Goal: Task Accomplishment & Management: Use online tool/utility

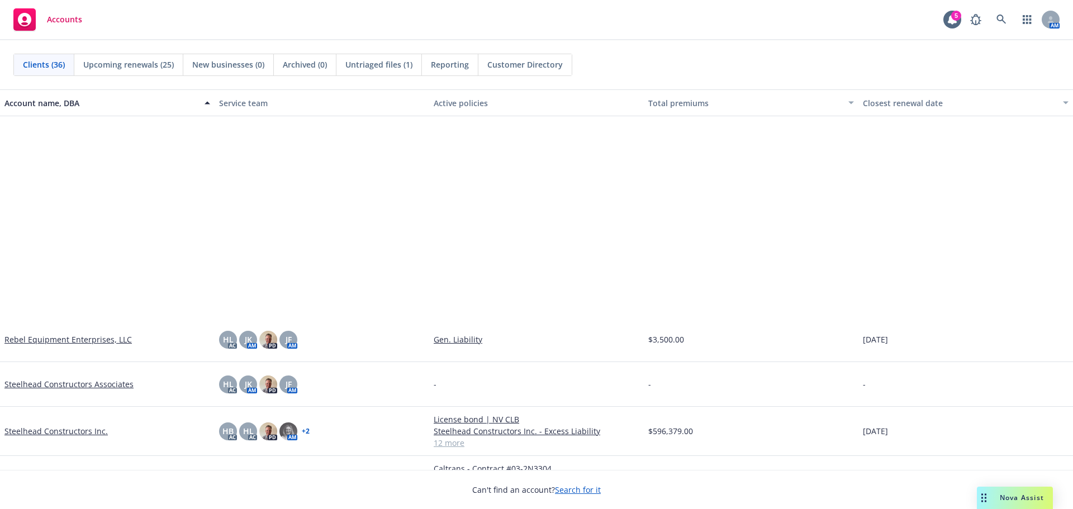
scroll to position [1062, 0]
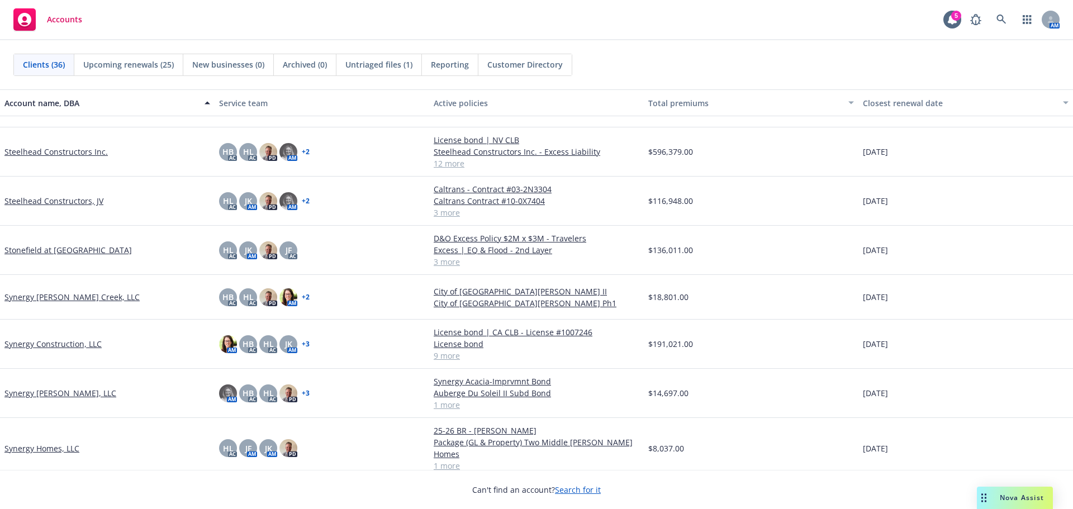
click at [84, 343] on link "Synergy Construction, LLC" at bounding box center [52, 344] width 97 height 12
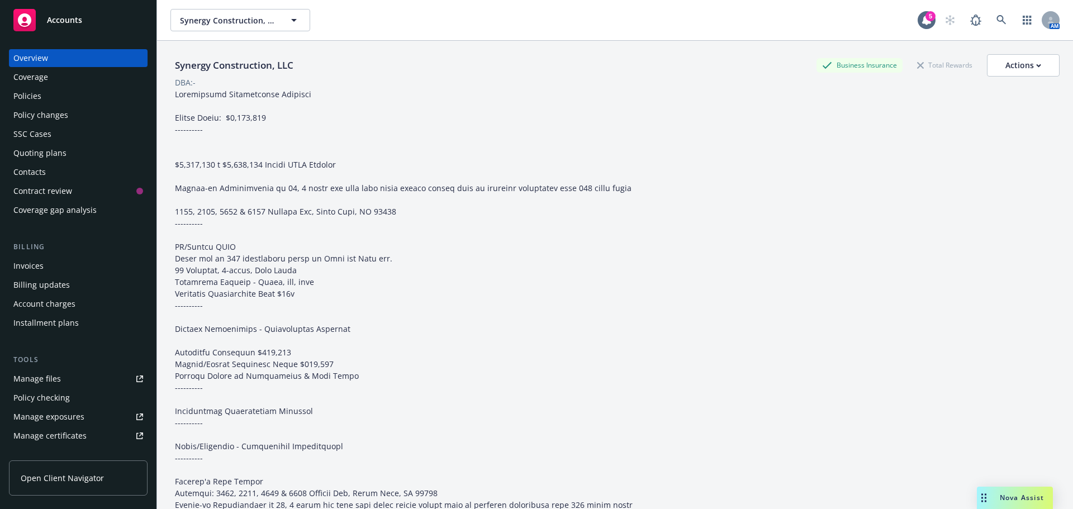
click at [77, 97] on div "Policies" at bounding box center [78, 96] width 130 height 18
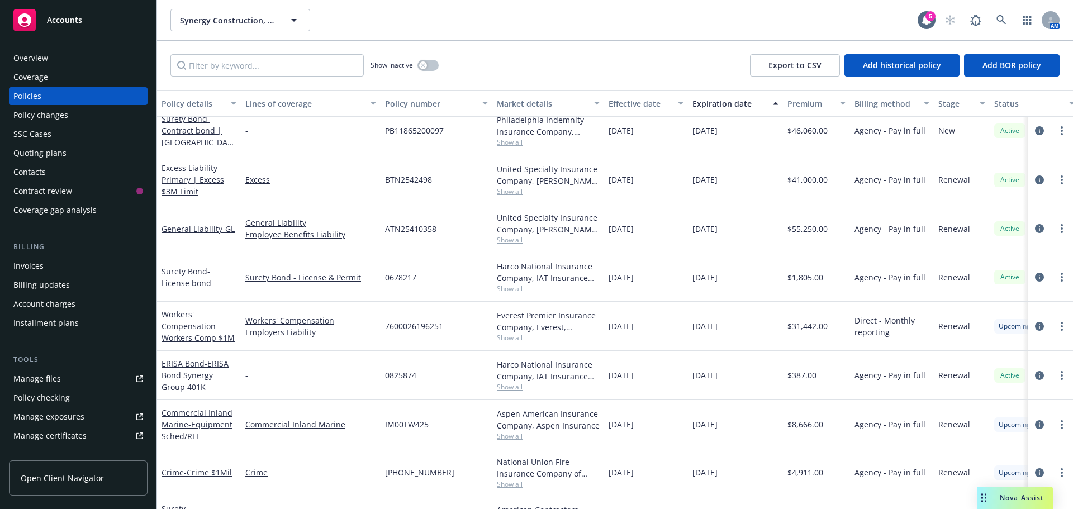
scroll to position [224, 0]
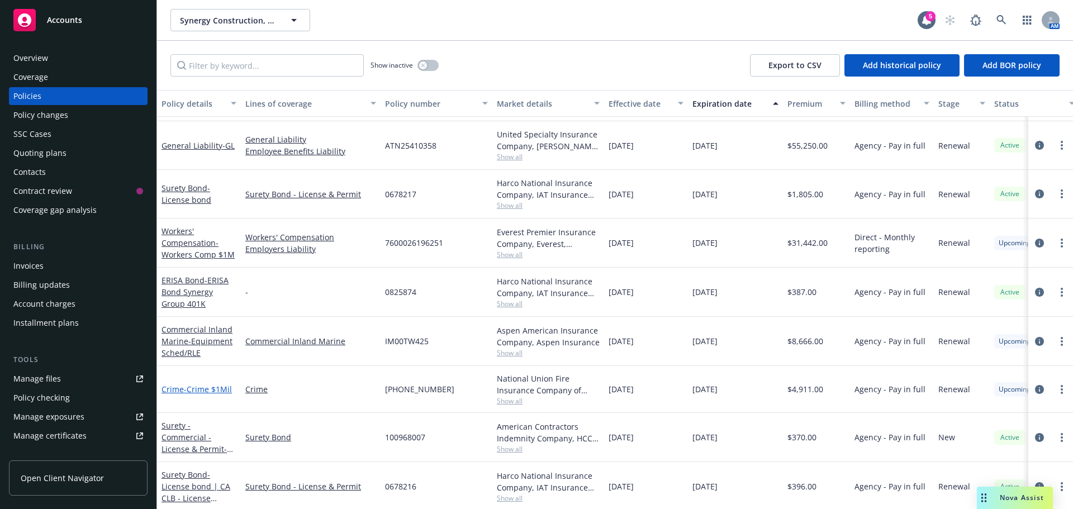
click at [205, 389] on span "- Crime $1Mil" at bounding box center [208, 389] width 48 height 11
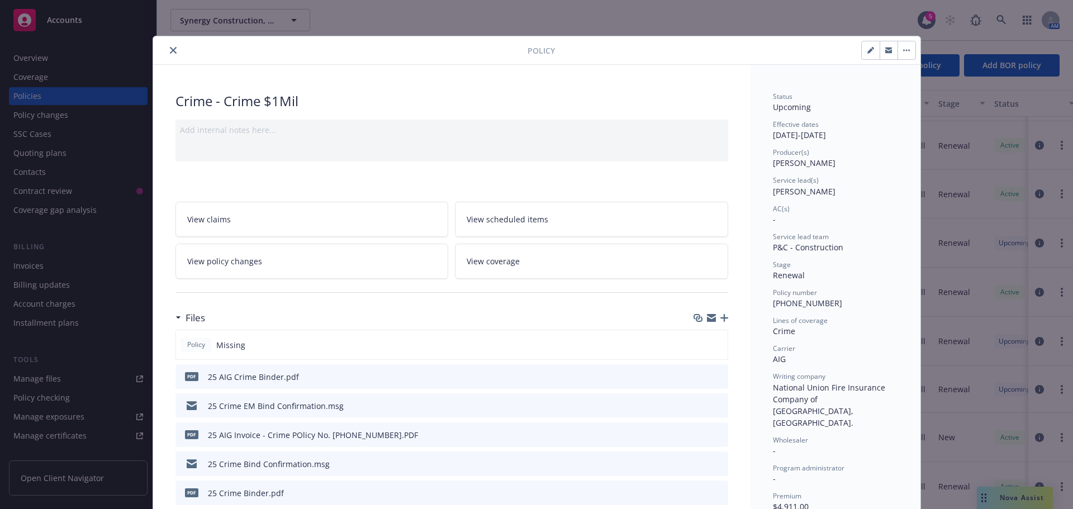
click at [721, 320] on icon "button" at bounding box center [725, 318] width 8 height 8
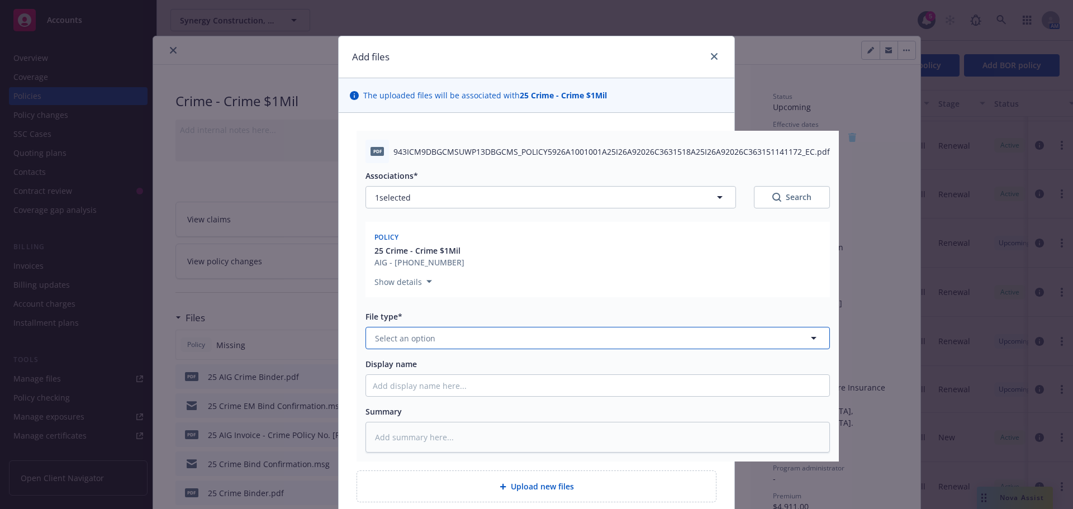
click at [616, 339] on button "Select an option" at bounding box center [598, 338] width 465 height 22
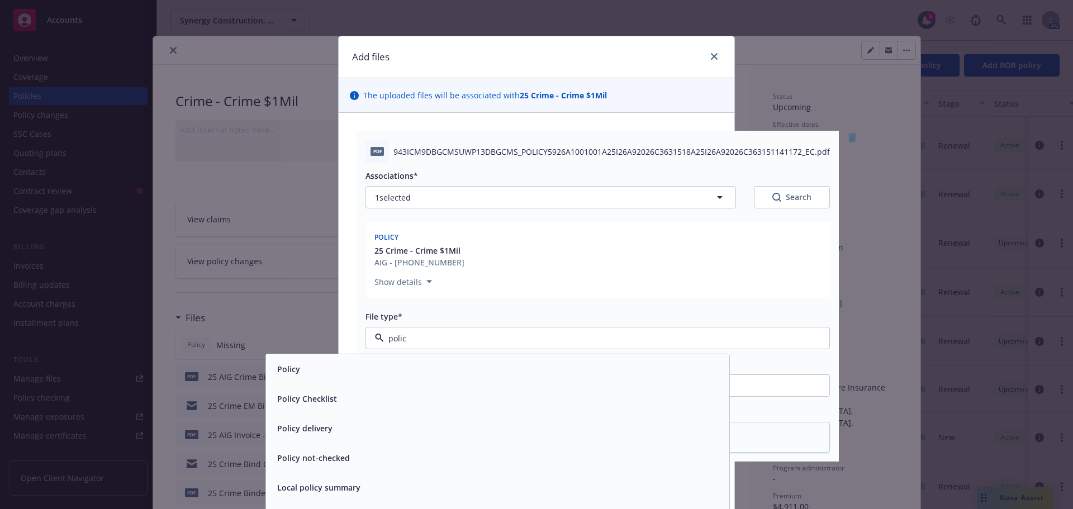
type input "policy"
click at [567, 363] on div "Policy" at bounding box center [498, 369] width 450 height 16
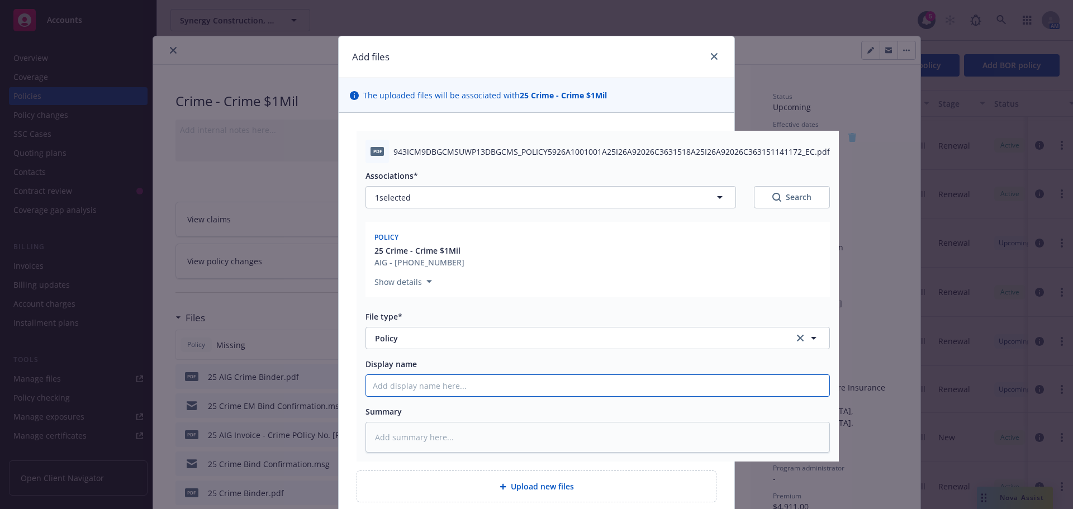
click at [527, 384] on input "Display name" at bounding box center [597, 385] width 463 height 21
type textarea "x"
type input "P"
type textarea "x"
type input "Po"
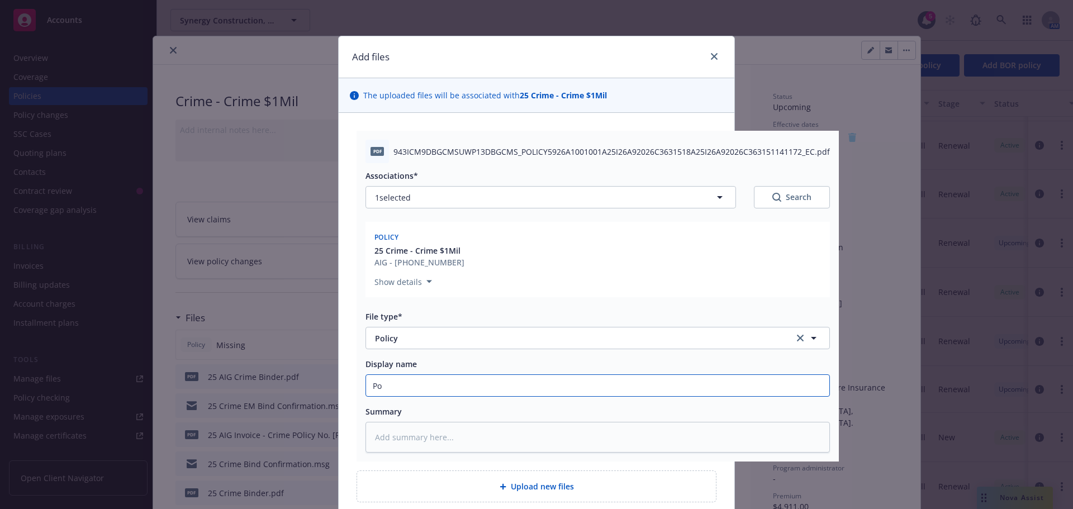
type textarea "x"
type input "Pol"
type textarea "x"
type input "Poli"
type textarea "x"
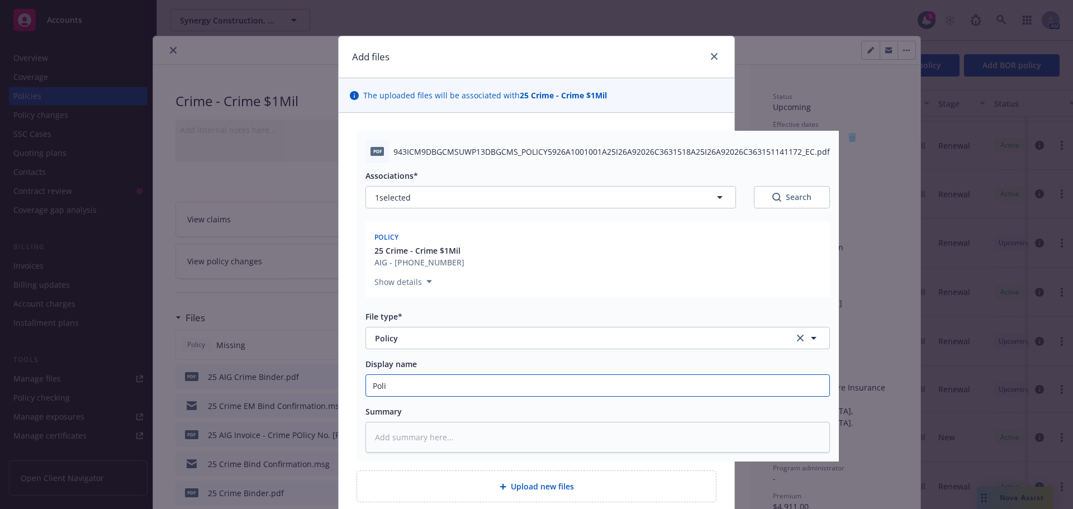
type input "Polic"
type textarea "x"
type input "Policy"
type textarea "x"
type input "Policy"
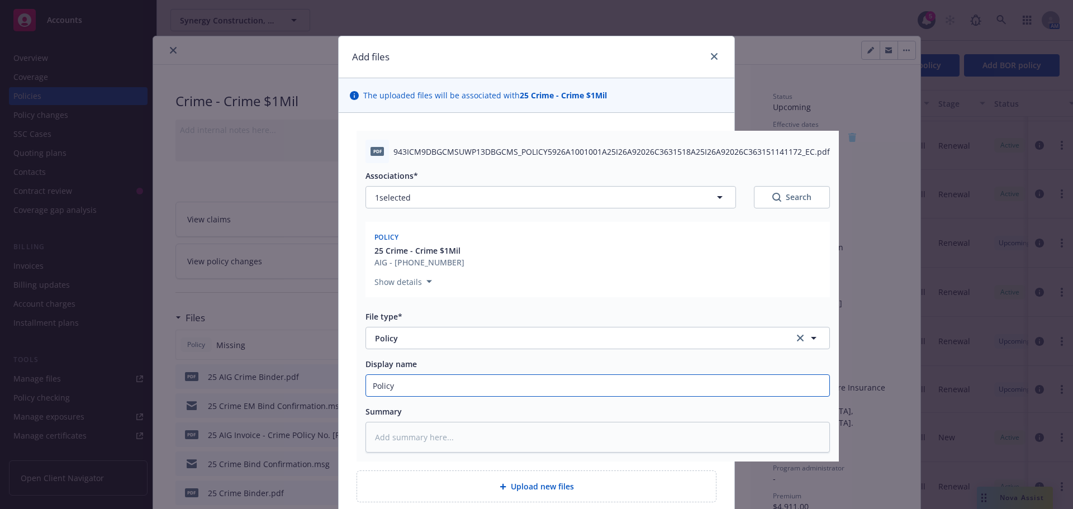
type textarea "x"
type input "Policy #"
type textarea "x"
type input "Policy #"
type textarea "x"
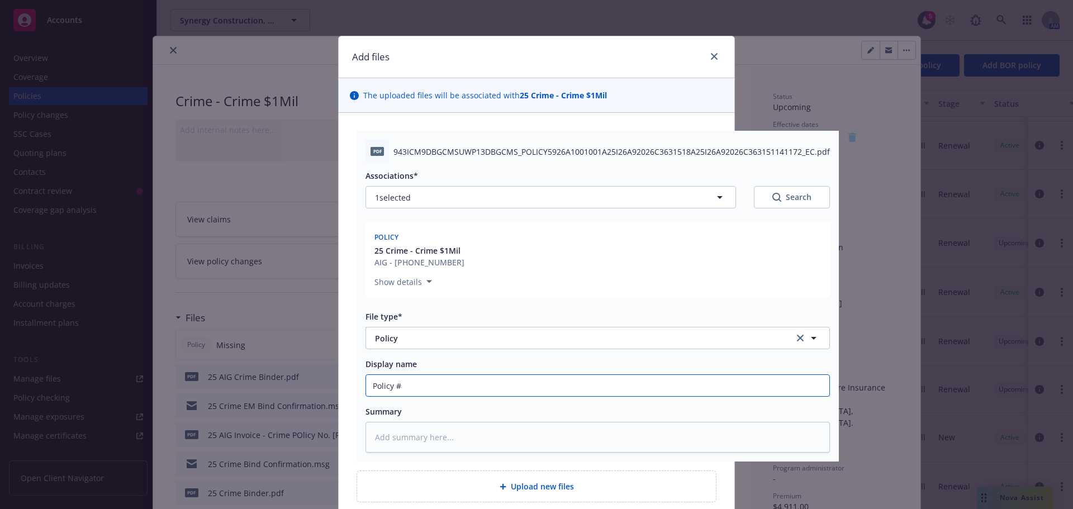
type input "Policy # 0"
type textarea "x"
type input "Policy # 01"
type textarea "x"
type input "Policy # 01-"
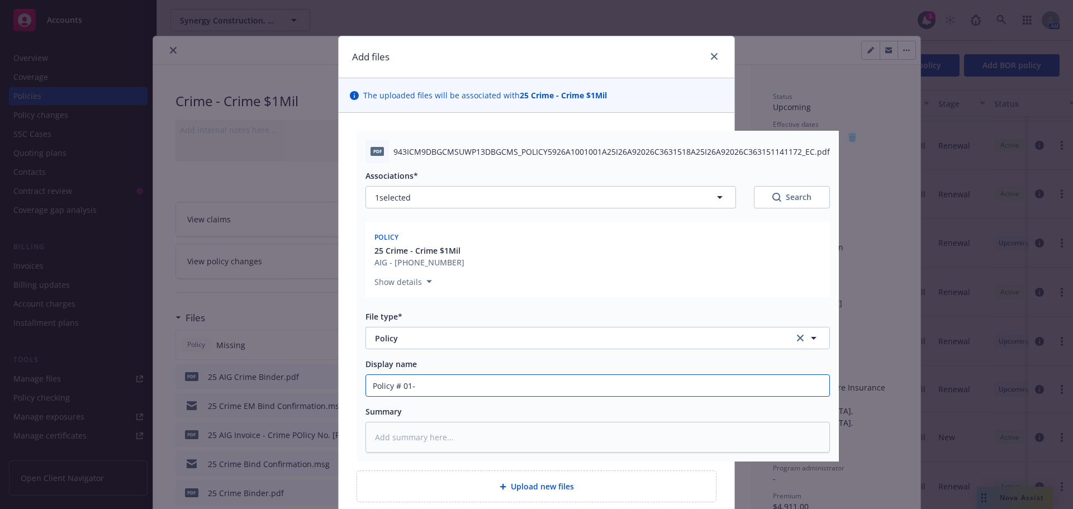
type textarea "x"
type input "Policy # 01-8"
type textarea "x"
type input "Policy # 01-80"
type textarea "x"
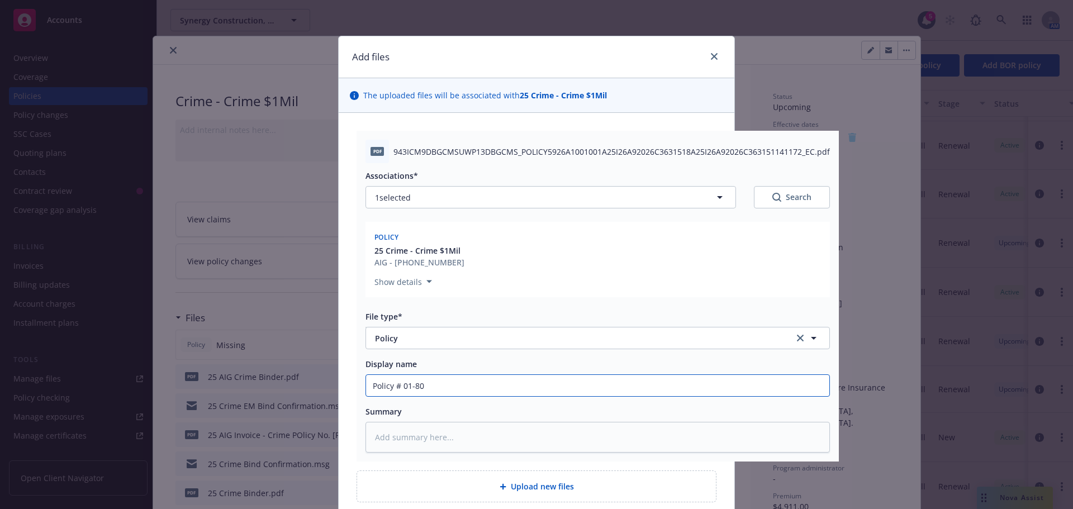
type input "Policy # 01-801"
type textarea "x"
type input "Policy # 01-801-"
type textarea "x"
type input "Policy # 01-801-9"
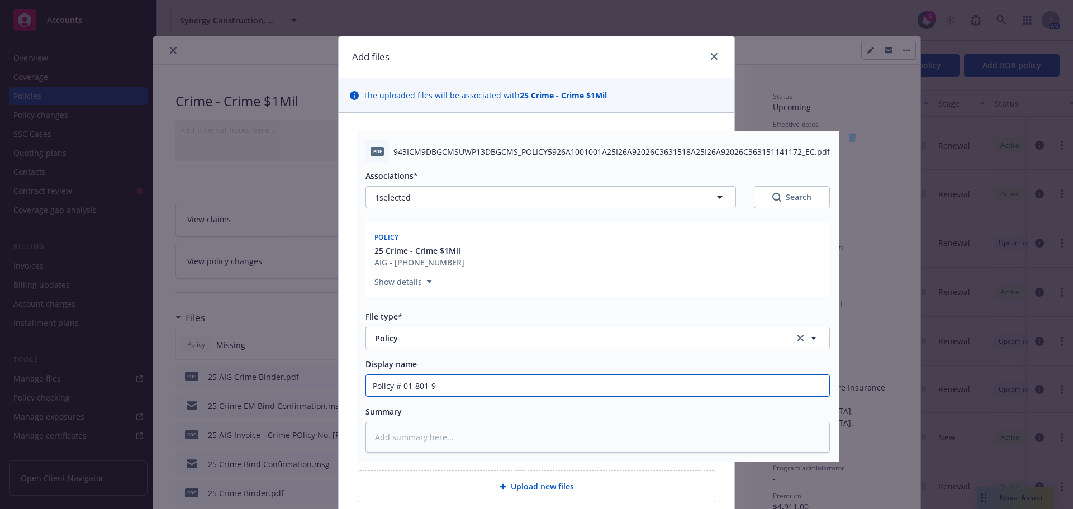
type textarea "x"
type input "Policy # [PHONE_NUMBER]"
type textarea "x"
type input "Policy # 01-801-97-"
type textarea "x"
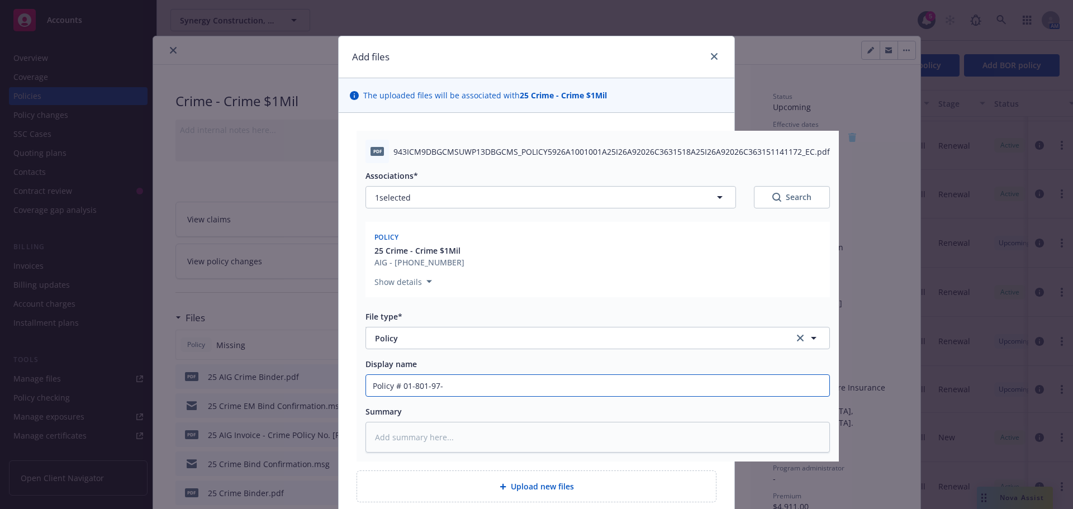
type input "Policy # 01-801-97-3"
type textarea "x"
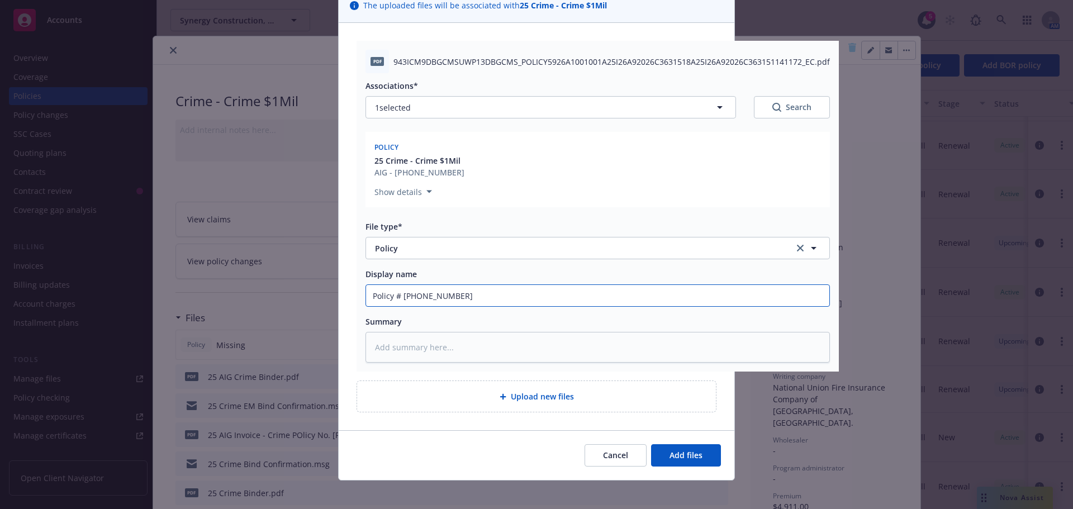
scroll to position [97, 0]
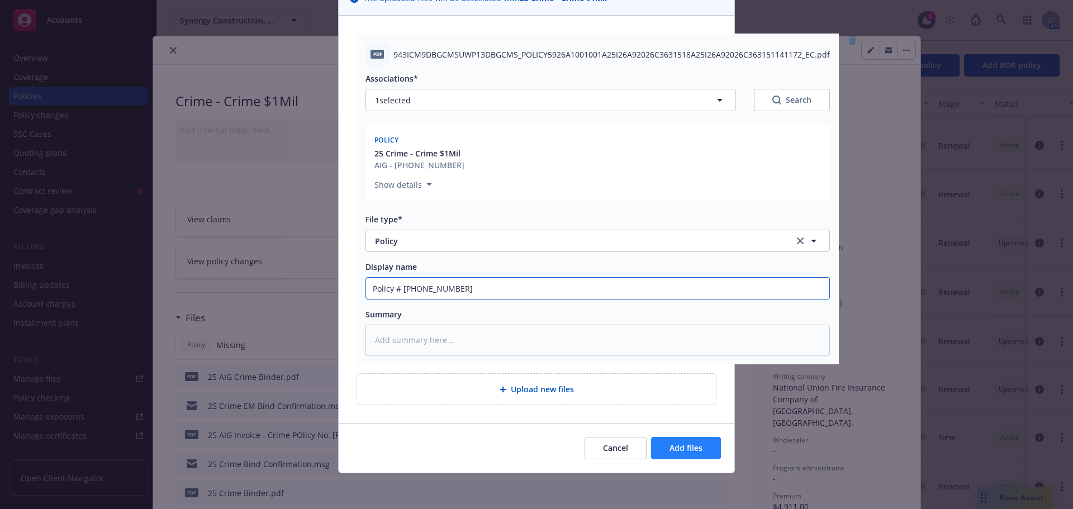
type input "Policy # [PHONE_NUMBER]"
click at [689, 450] on span "Add files" at bounding box center [686, 448] width 33 height 11
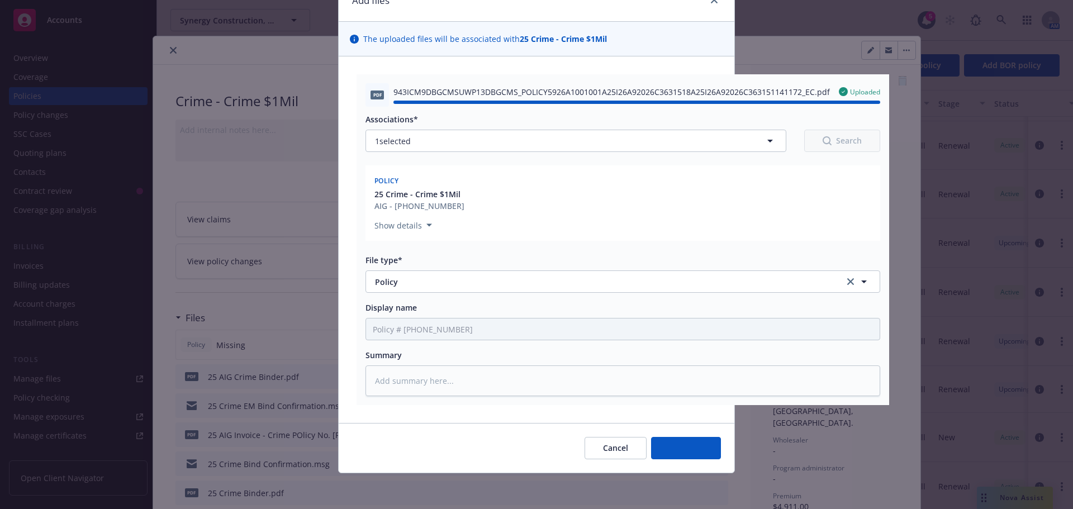
type textarea "x"
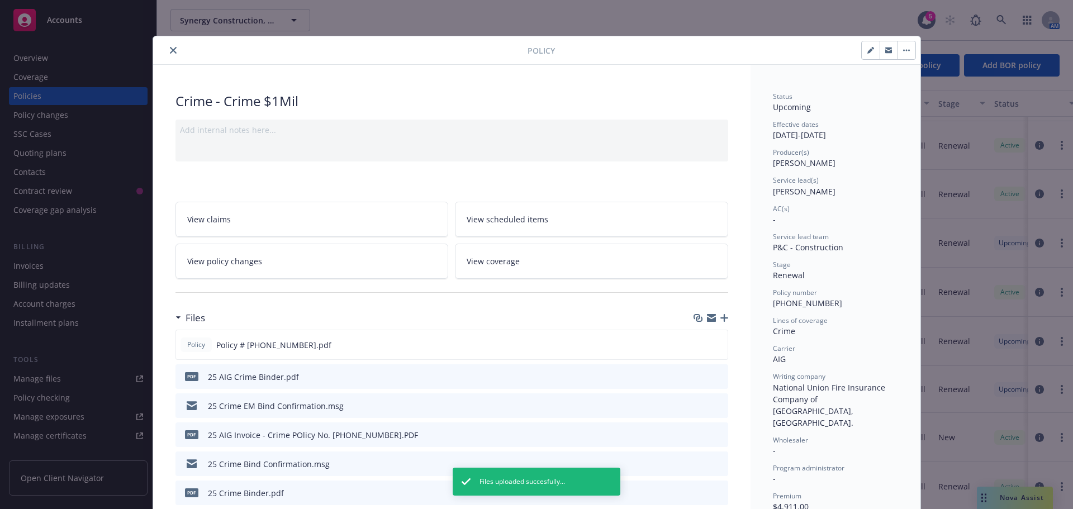
click at [170, 53] on icon "close" at bounding box center [173, 50] width 7 height 7
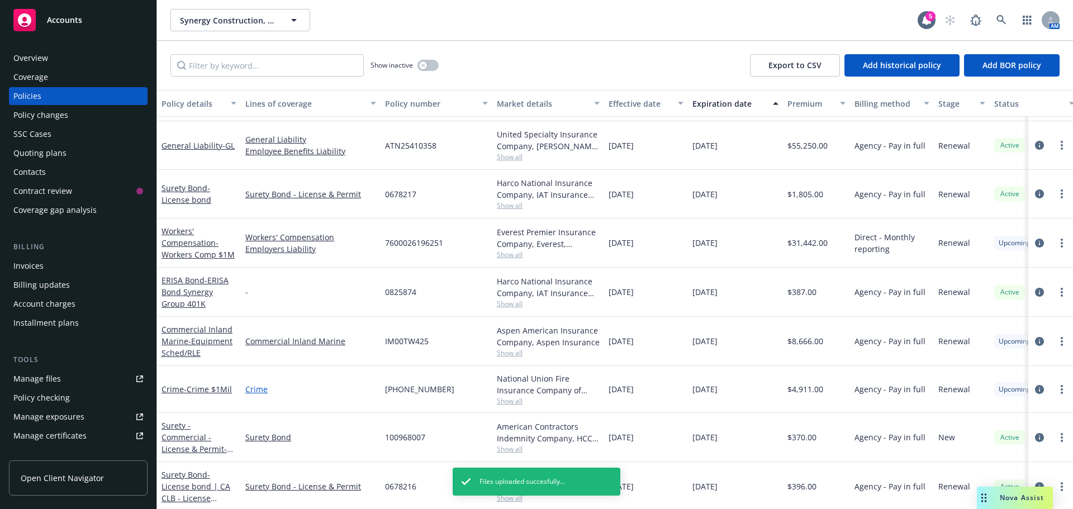
click at [267, 391] on link "Crime" at bounding box center [310, 390] width 131 height 12
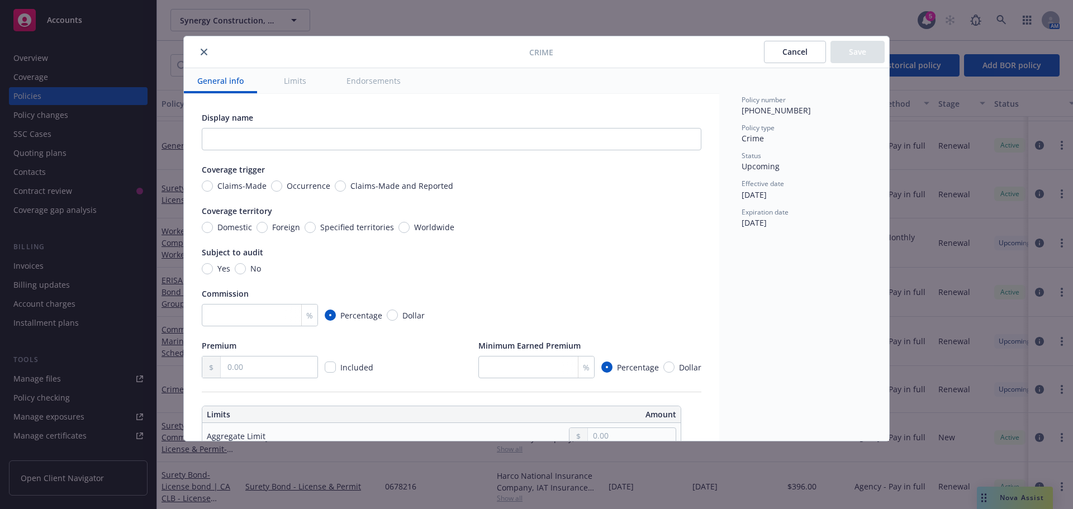
click at [207, 51] on button "close" at bounding box center [203, 51] width 13 height 13
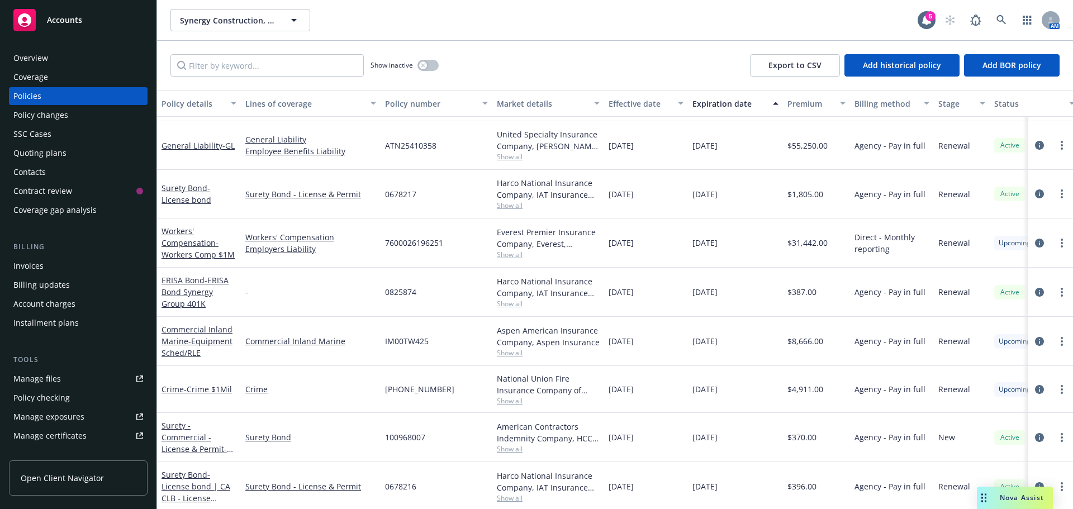
click at [92, 28] on div "Accounts" at bounding box center [78, 20] width 130 height 22
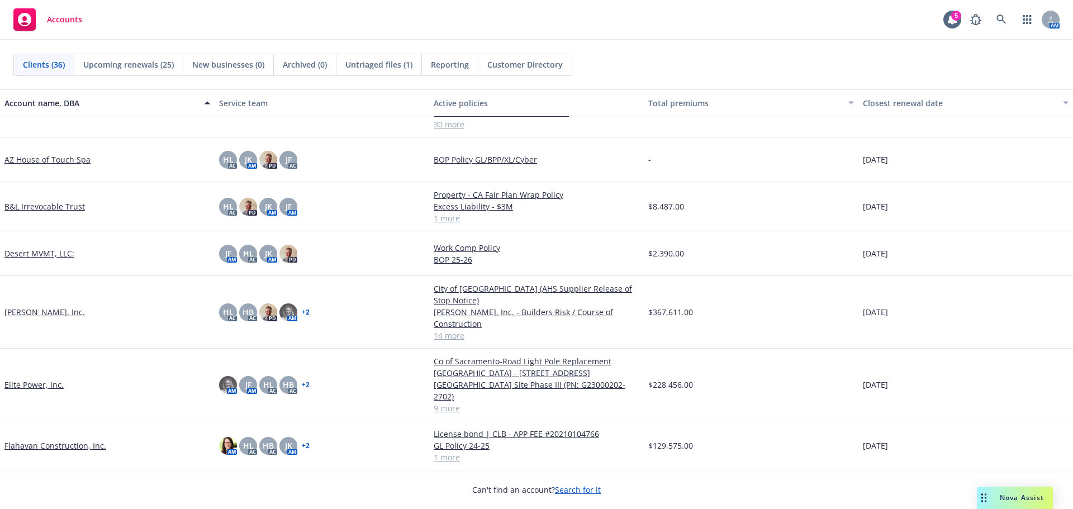
scroll to position [224, 0]
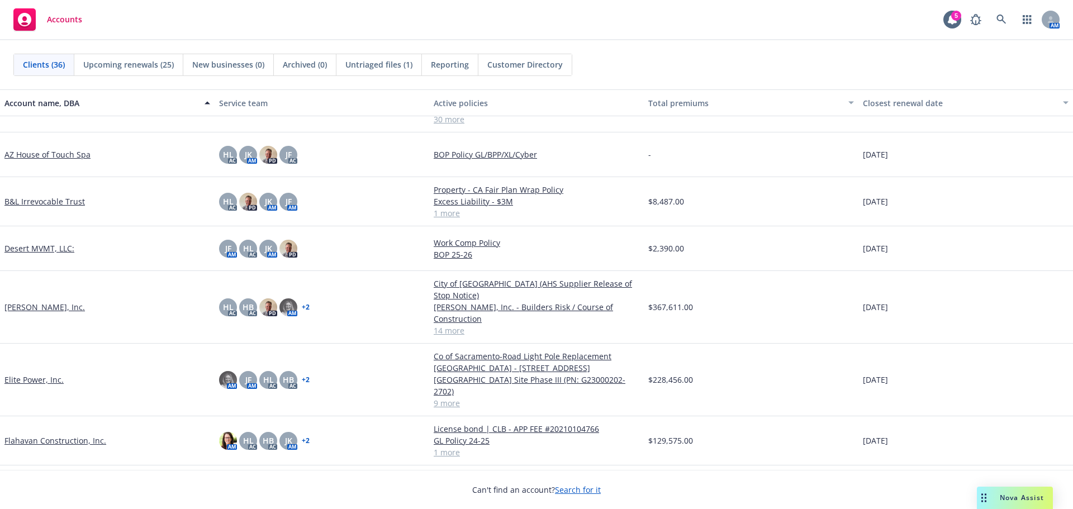
click at [69, 484] on link "[PERSON_NAME], Inc." at bounding box center [44, 490] width 81 height 12
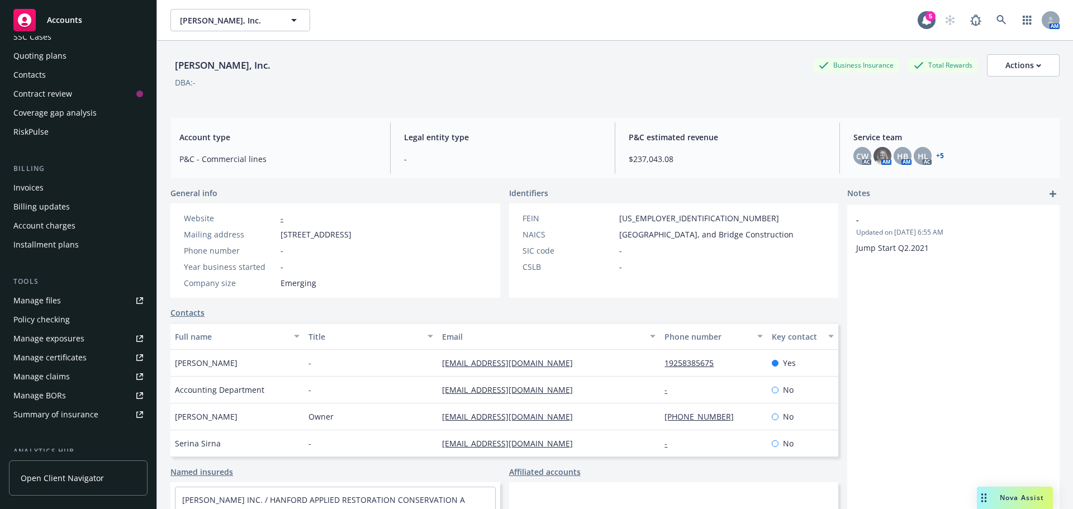
scroll to position [112, 0]
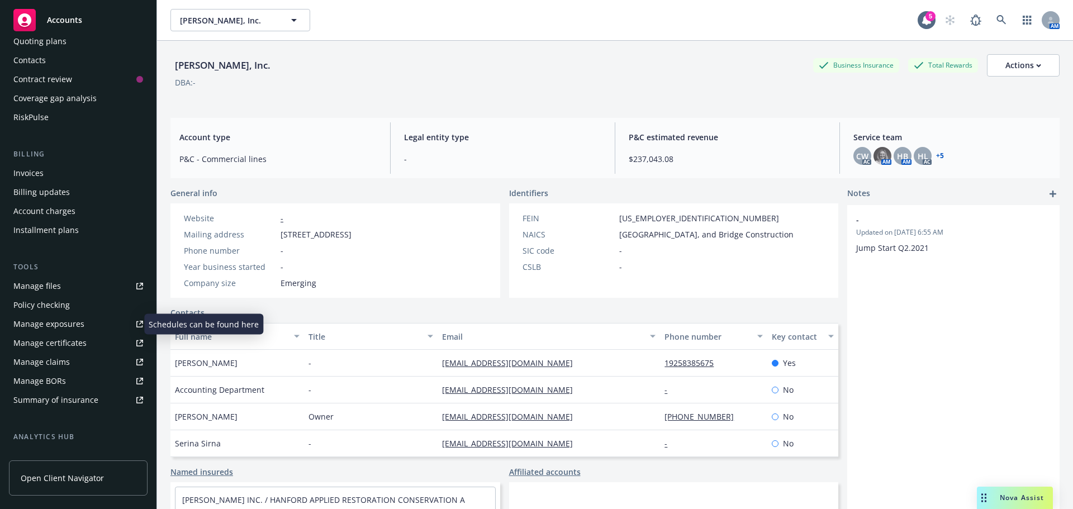
click at [70, 327] on div "Manage exposures" at bounding box center [48, 324] width 71 height 18
click at [93, 27] on div "Accounts" at bounding box center [78, 20] width 130 height 22
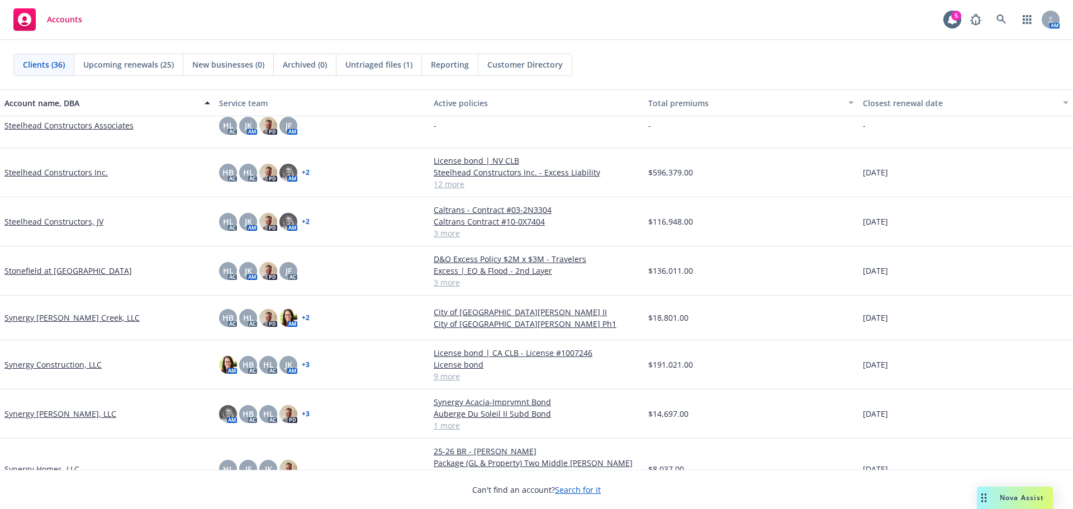
scroll to position [1062, 0]
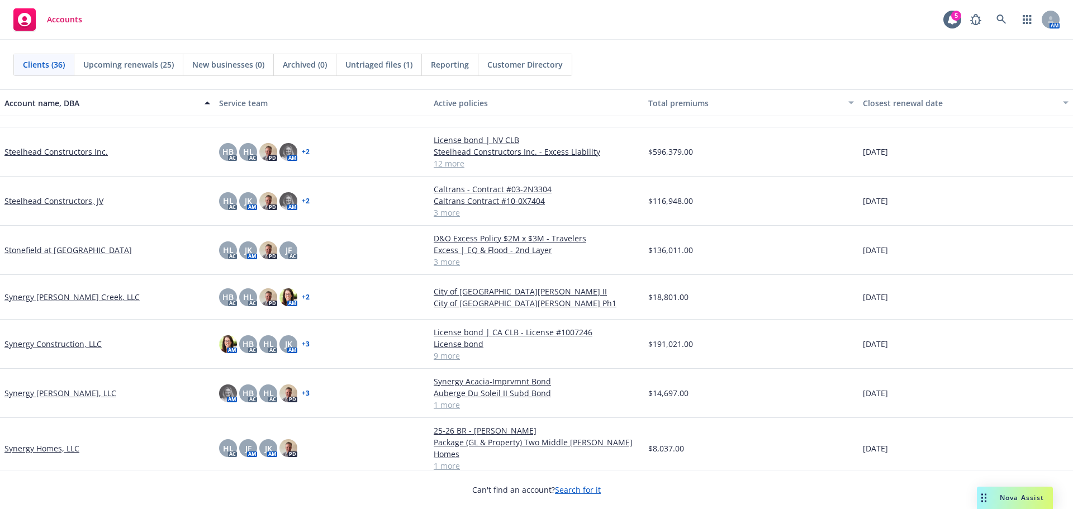
click at [82, 347] on link "Synergy Construction, LLC" at bounding box center [52, 344] width 97 height 12
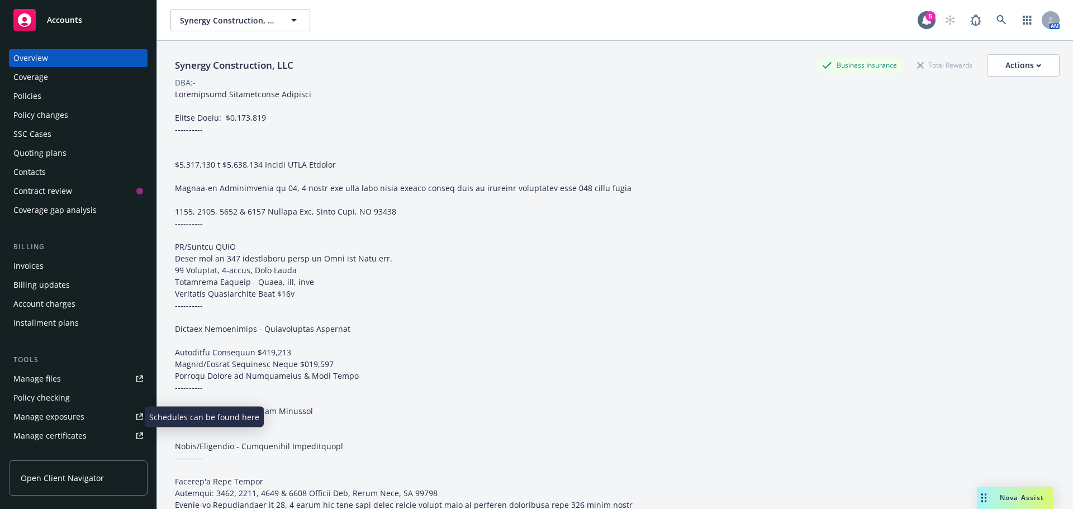
click at [83, 413] on link "Manage exposures" at bounding box center [78, 417] width 139 height 18
click at [91, 100] on div "Policies" at bounding box center [78, 96] width 130 height 18
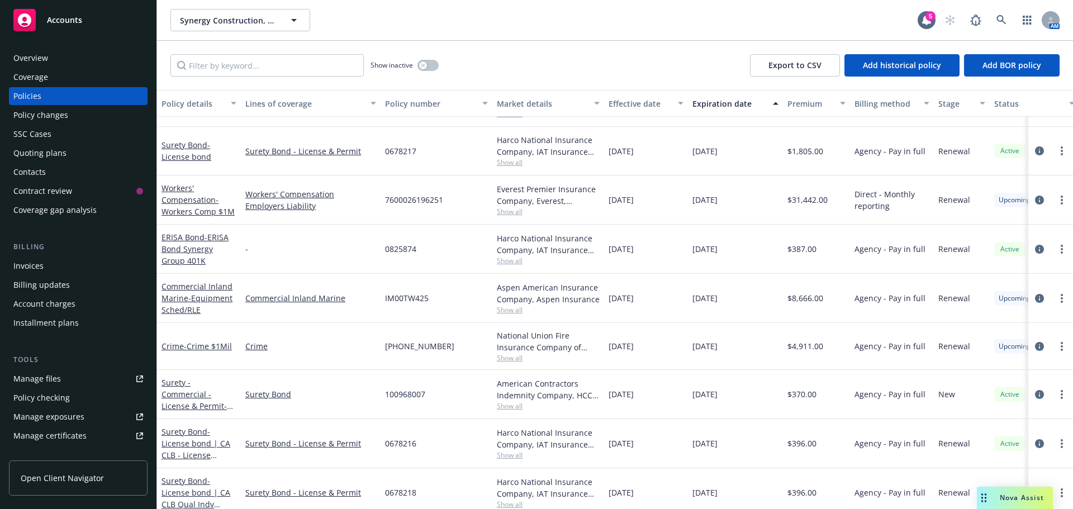
scroll to position [279, 0]
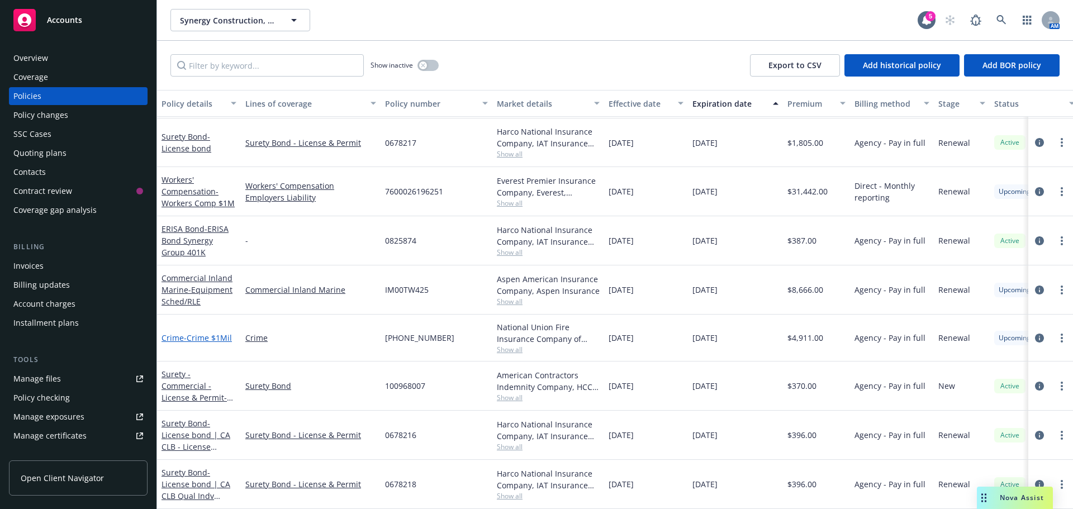
click at [205, 333] on span "- Crime $1Mil" at bounding box center [208, 338] width 48 height 11
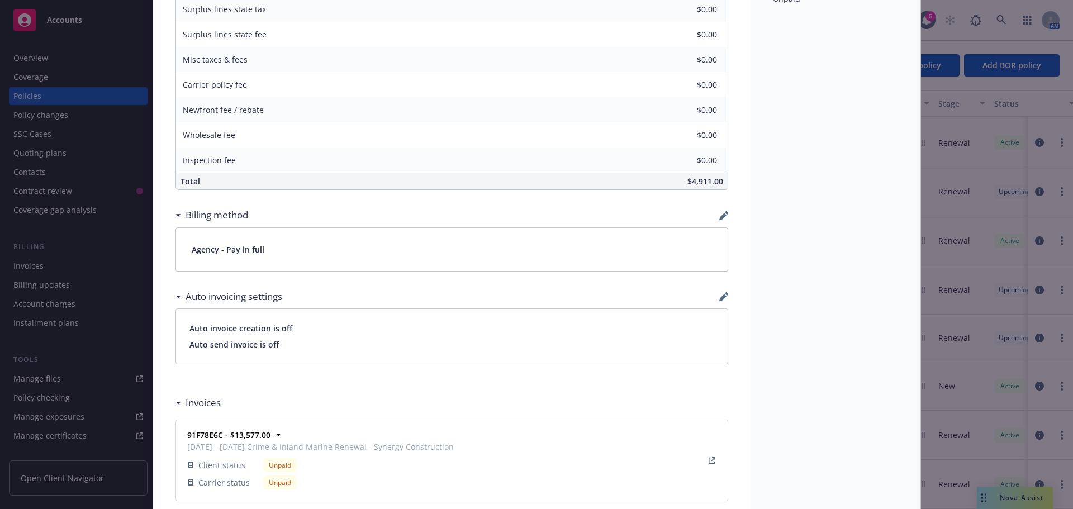
scroll to position [924, 0]
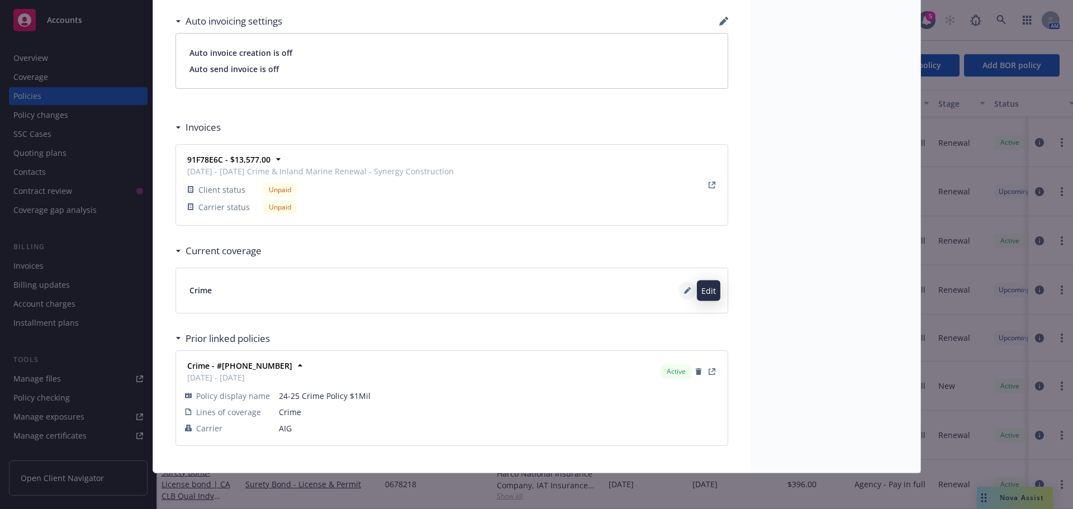
click at [679, 294] on button at bounding box center [688, 291] width 18 height 18
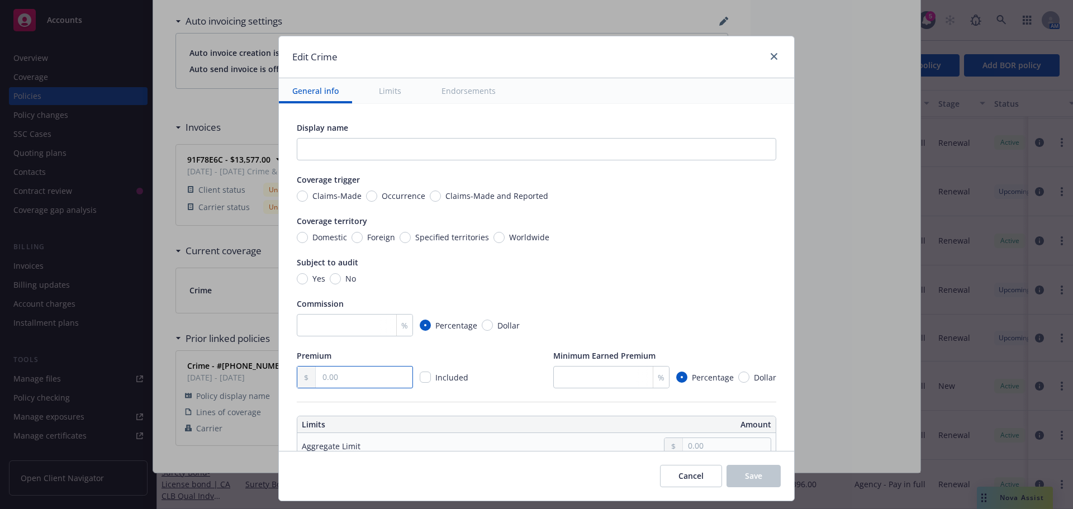
click at [366, 375] on input "text" at bounding box center [364, 377] width 97 height 21
type input "4,911.00"
click at [753, 301] on div "Commission" at bounding box center [537, 304] width 480 height 12
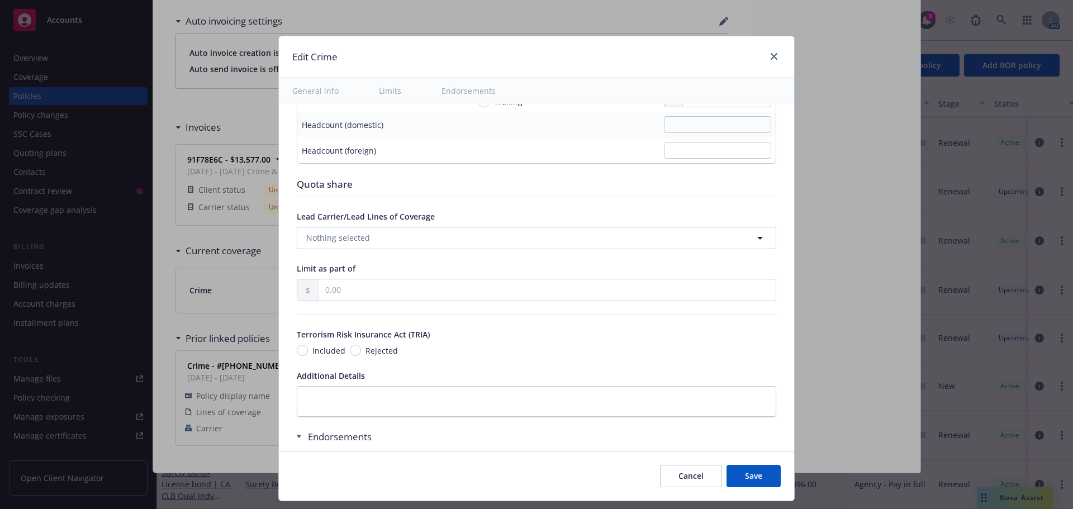
scroll to position [839, 0]
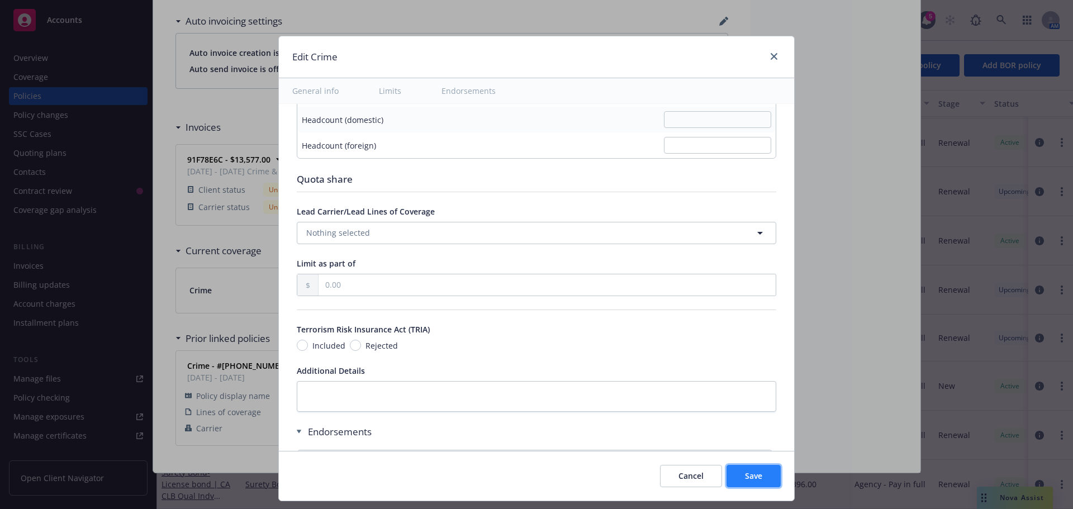
click at [755, 479] on span "Save" at bounding box center [753, 476] width 17 height 11
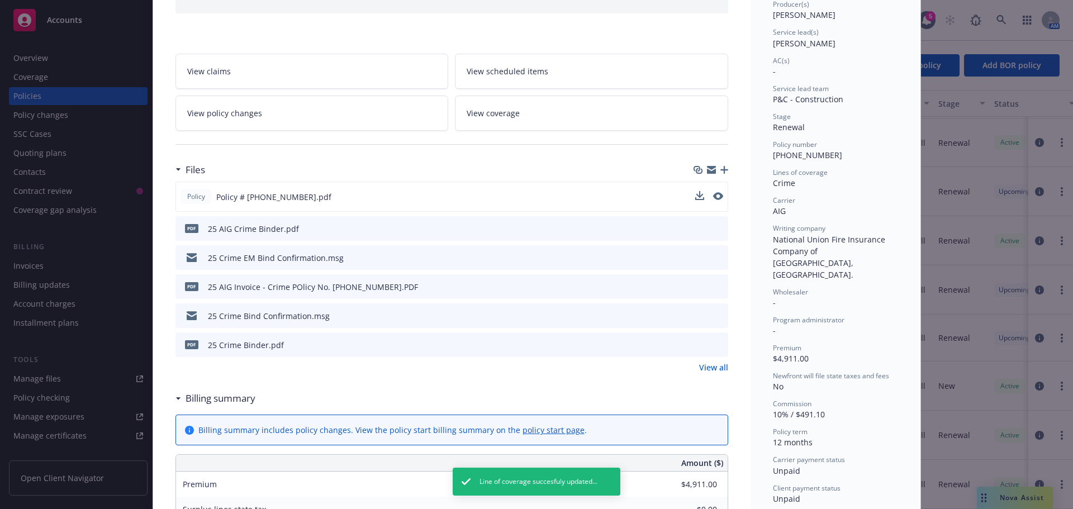
scroll to position [0, 0]
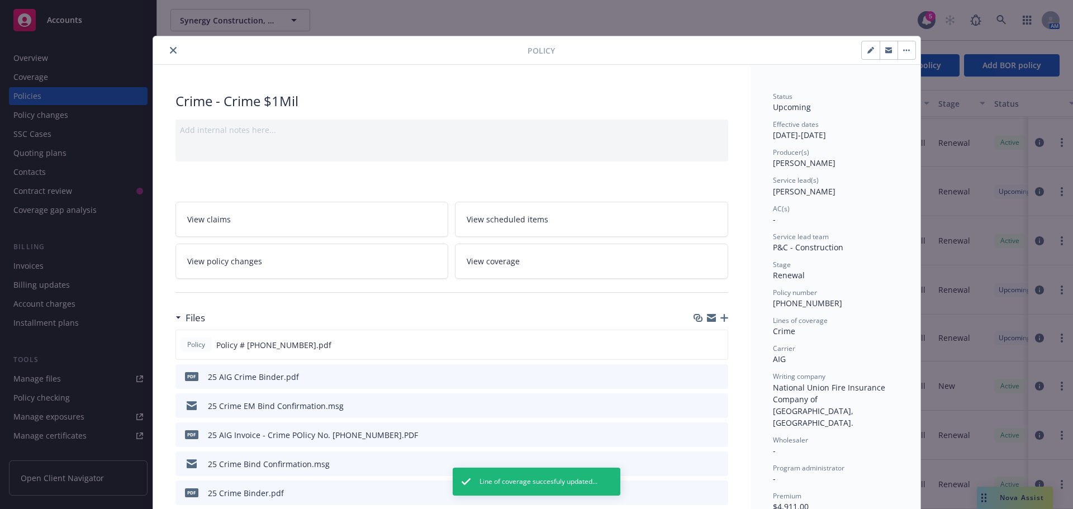
click at [167, 49] on button "close" at bounding box center [173, 50] width 13 height 13
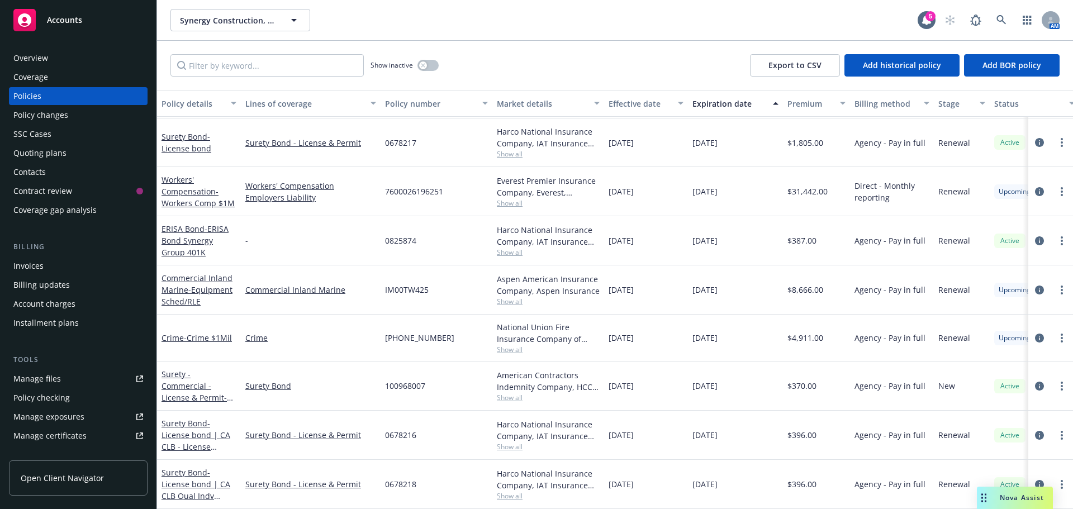
click at [87, 30] on div "Accounts" at bounding box center [78, 20] width 130 height 22
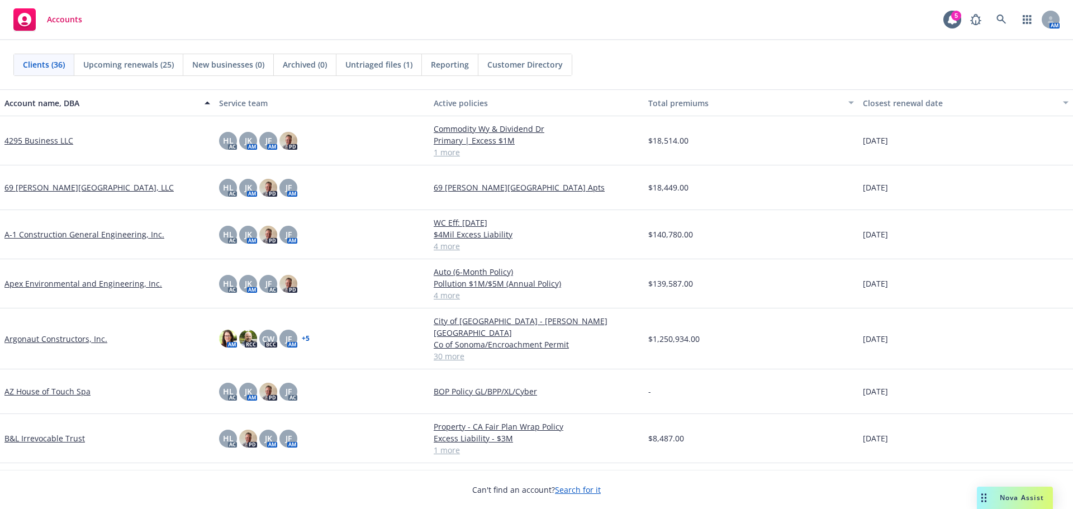
click at [47, 143] on link "4295 Business LLC" at bounding box center [38, 141] width 69 height 12
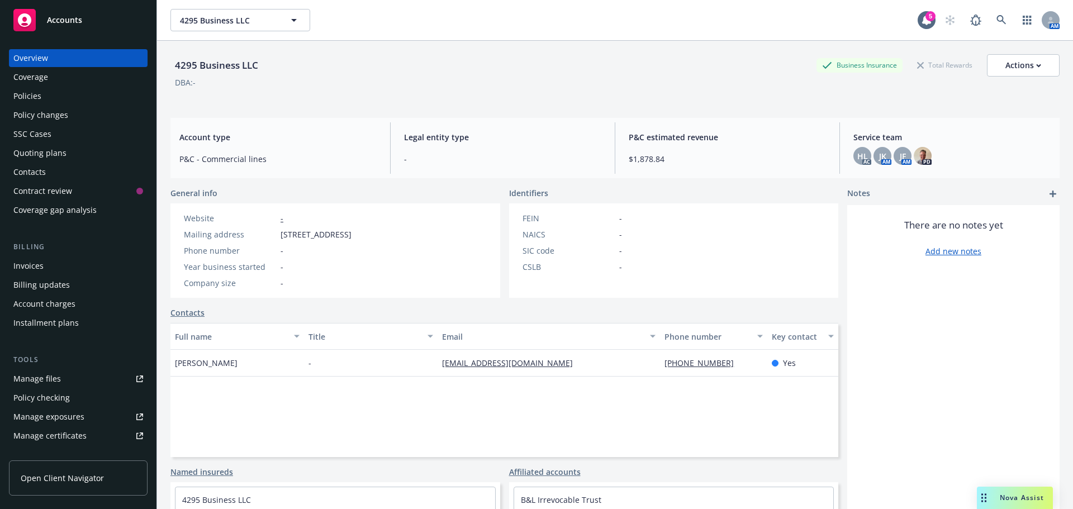
click at [48, 92] on div "Policies" at bounding box center [78, 96] width 130 height 18
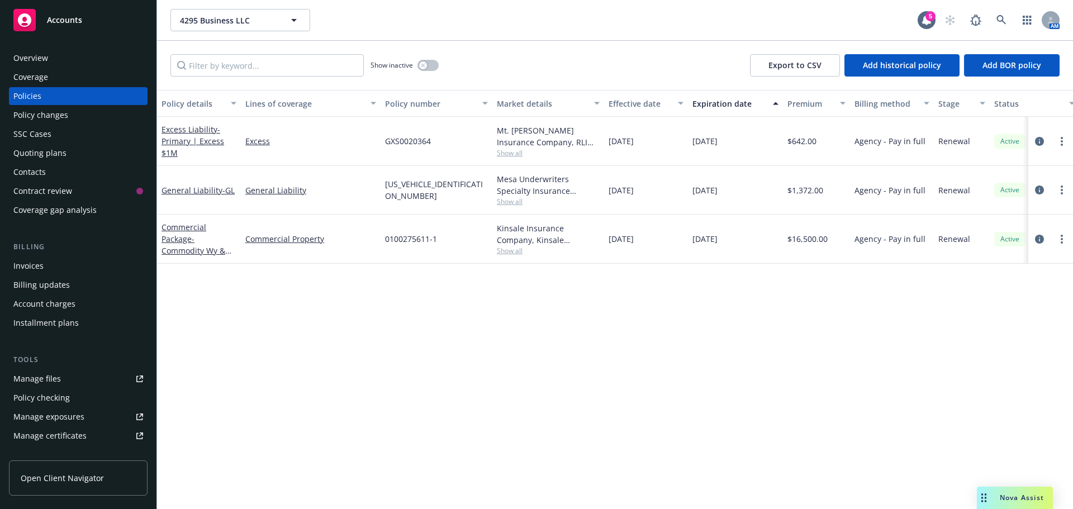
click at [70, 22] on span "Accounts" at bounding box center [64, 20] width 35 height 9
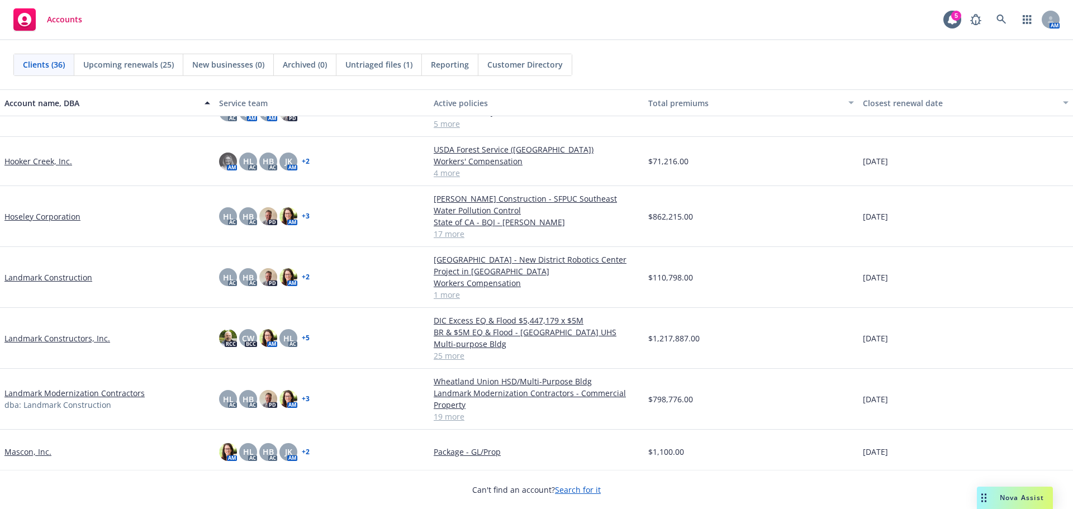
scroll to position [671, 0]
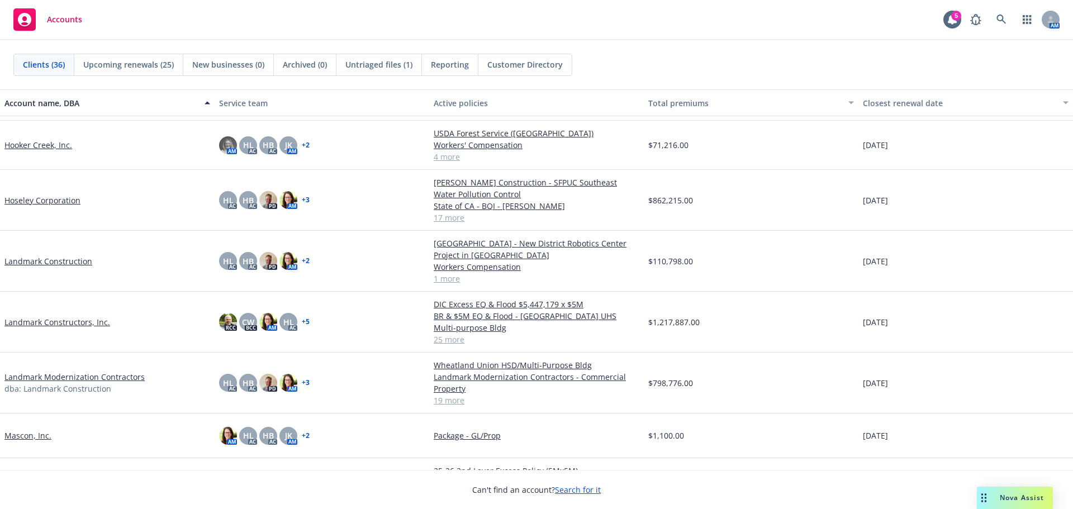
click at [65, 323] on link "Landmark Constructors, Inc." at bounding box center [57, 322] width 106 height 12
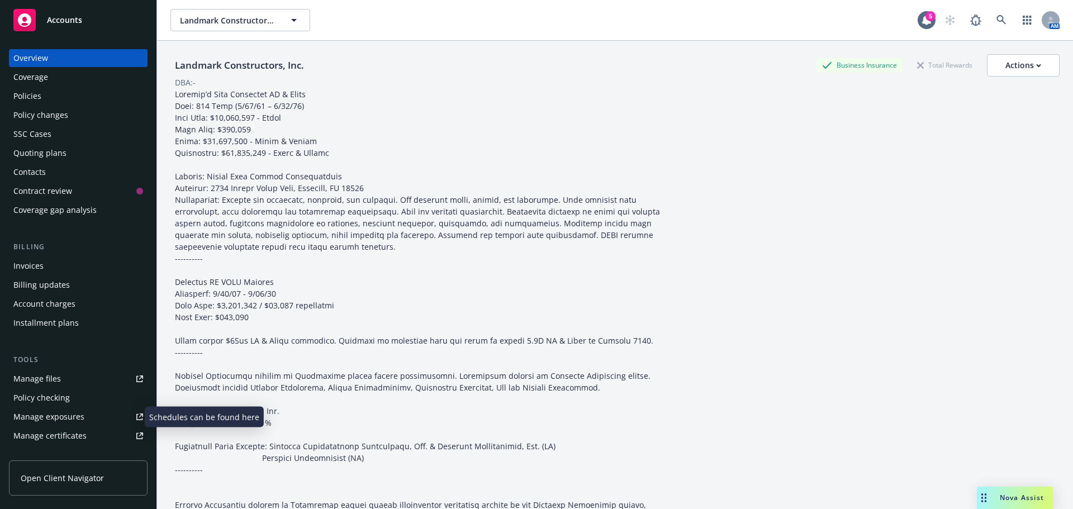
click at [55, 413] on div "Manage exposures" at bounding box center [48, 417] width 71 height 18
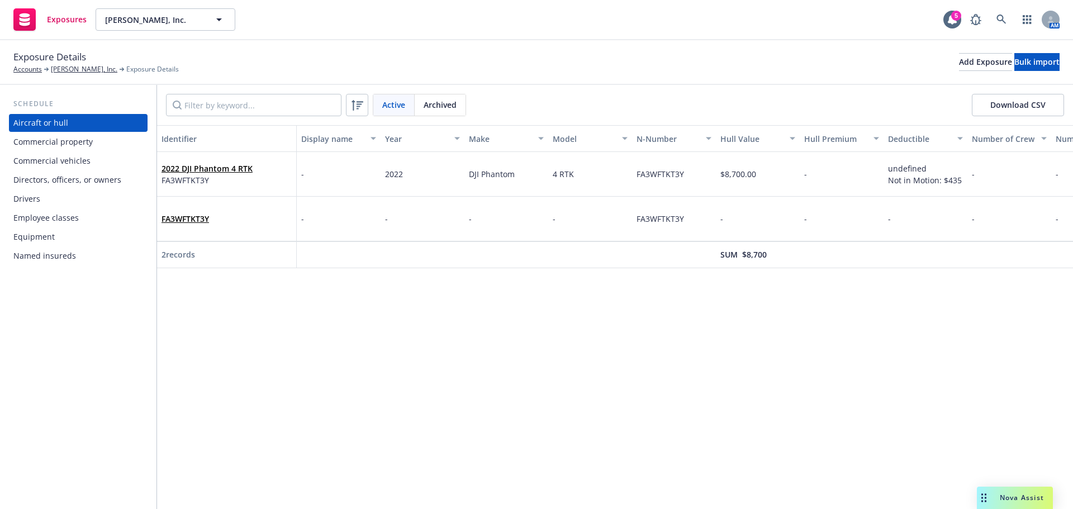
click at [91, 158] on div "Commercial vehicles" at bounding box center [78, 161] width 130 height 18
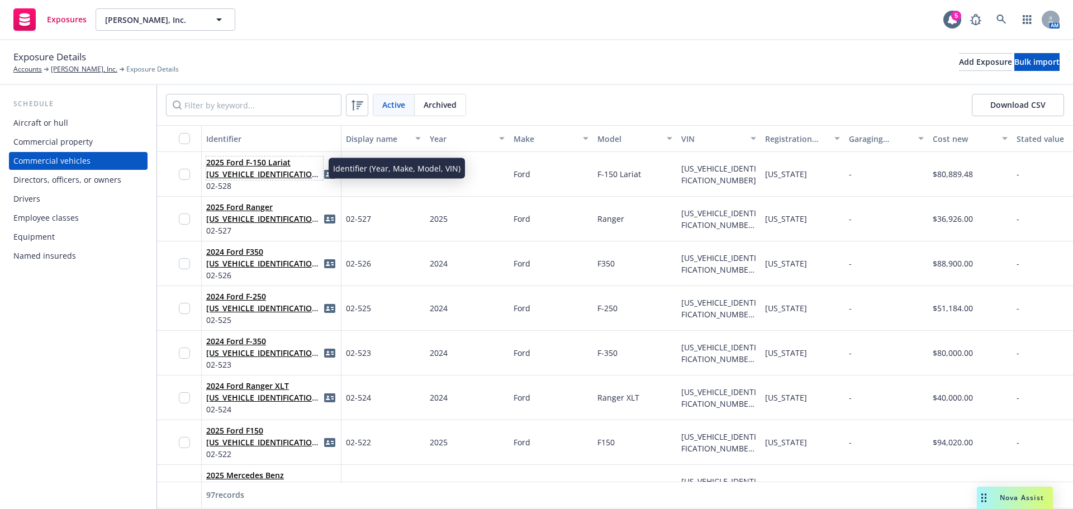
click at [278, 168] on span "2025 Ford F-150 Lariat 1FTFW5LDXSFB42926" at bounding box center [264, 168] width 117 height 23
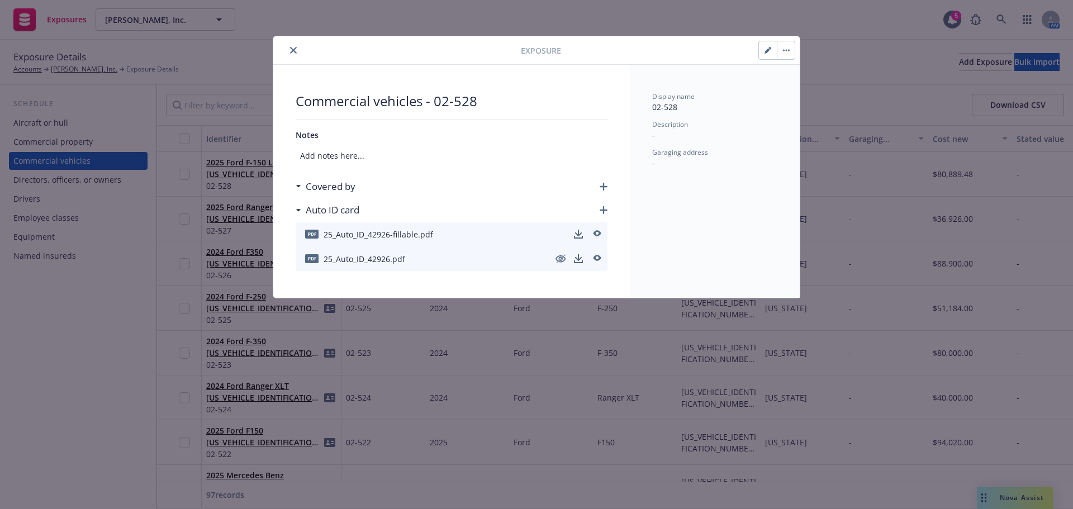
click at [761, 54] on button "button" at bounding box center [768, 50] width 18 height 18
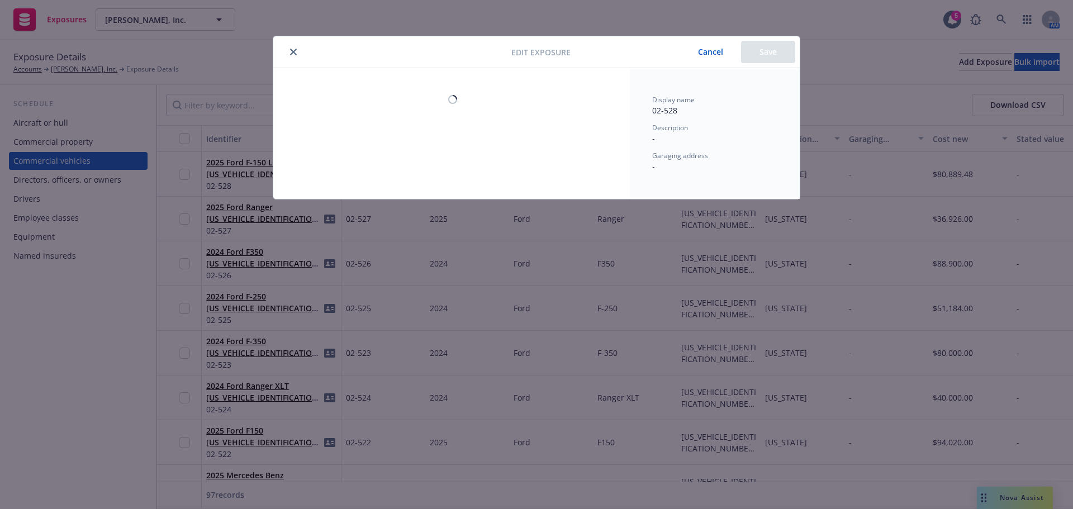
select select "CA"
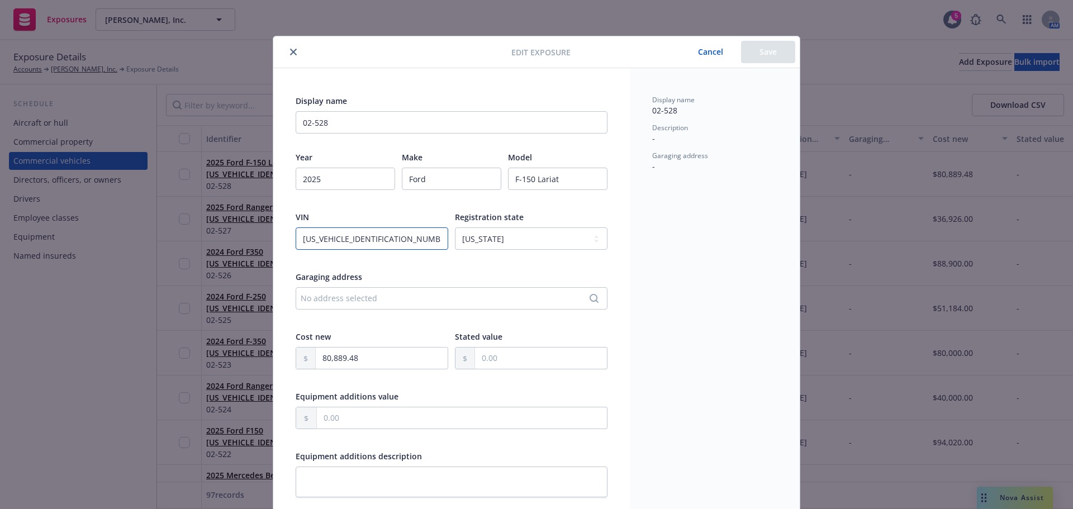
click at [419, 244] on input "1FTFW5LDXSFB42926" at bounding box center [372, 239] width 153 height 22
type input "1FTFW5LDXSFB42926 (02-528)"
click at [769, 58] on button "Save" at bounding box center [768, 52] width 54 height 22
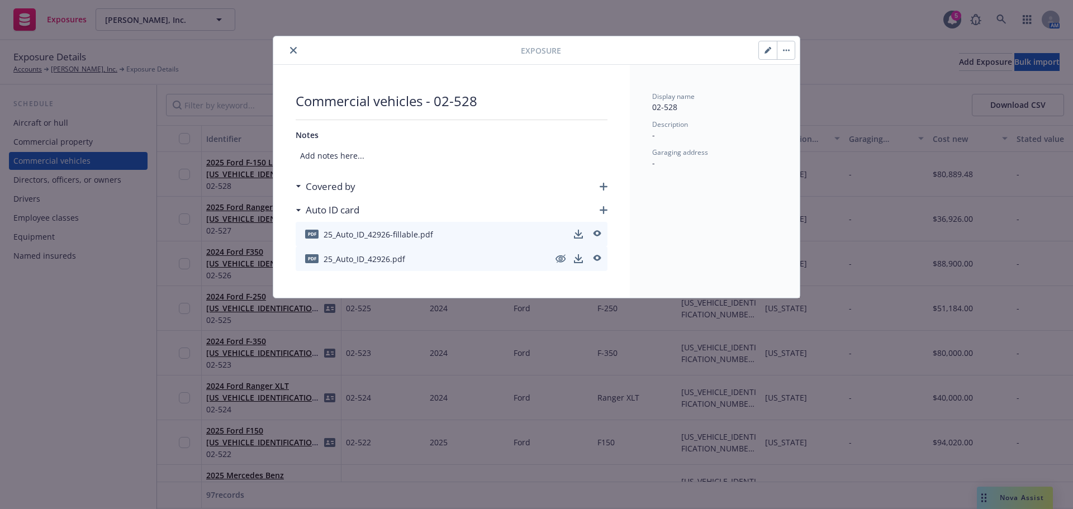
click at [292, 51] on icon "close" at bounding box center [293, 50] width 7 height 7
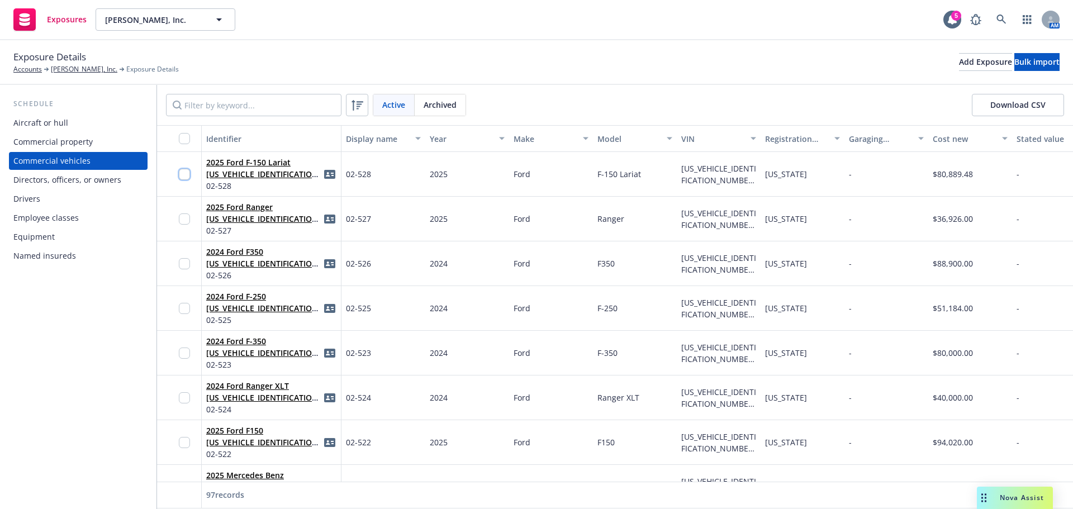
click at [184, 172] on input "checkbox" at bounding box center [184, 174] width 11 height 11
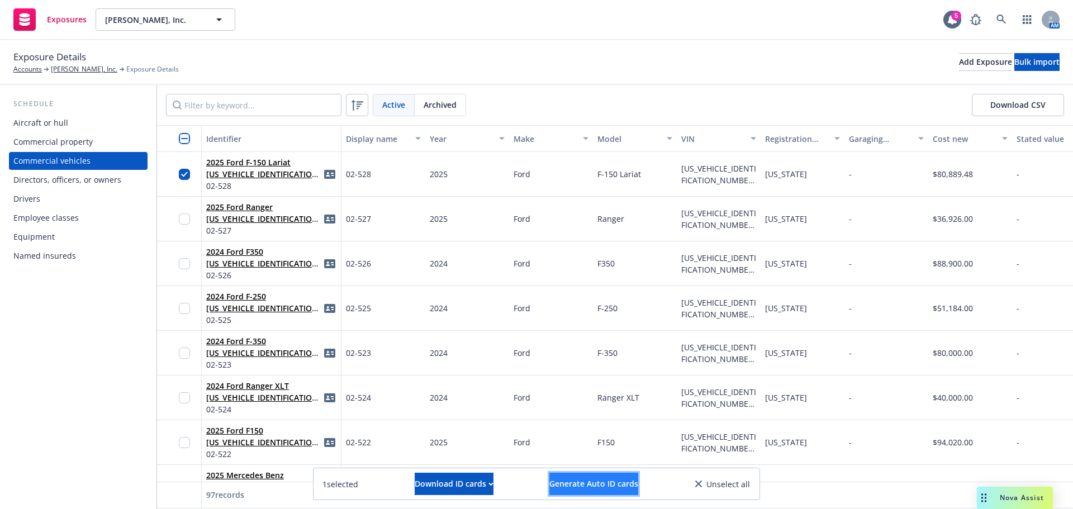
click at [584, 485] on span "Generate Auto ID cards" at bounding box center [594, 484] width 89 height 11
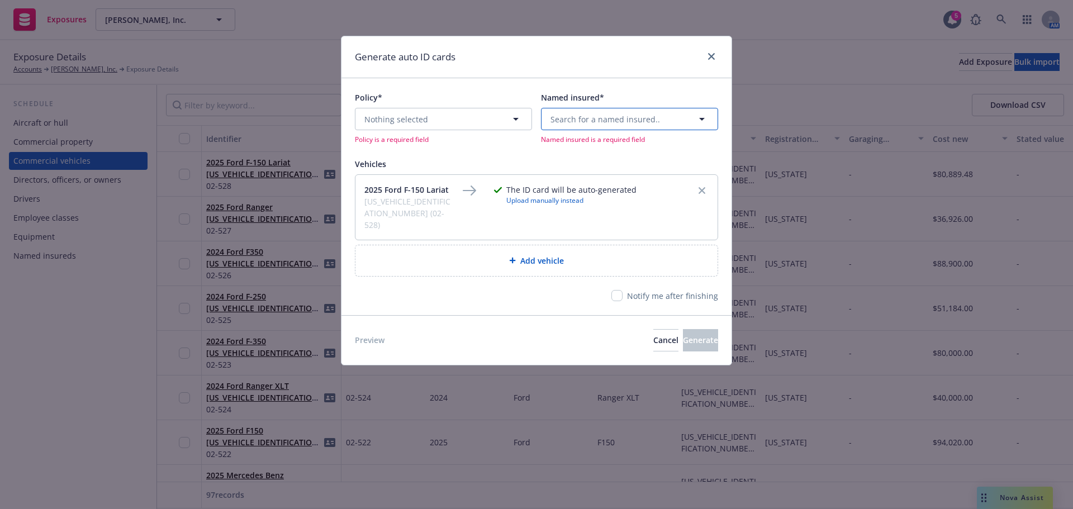
click at [601, 115] on span "Search for a named insured.." at bounding box center [606, 119] width 110 height 12
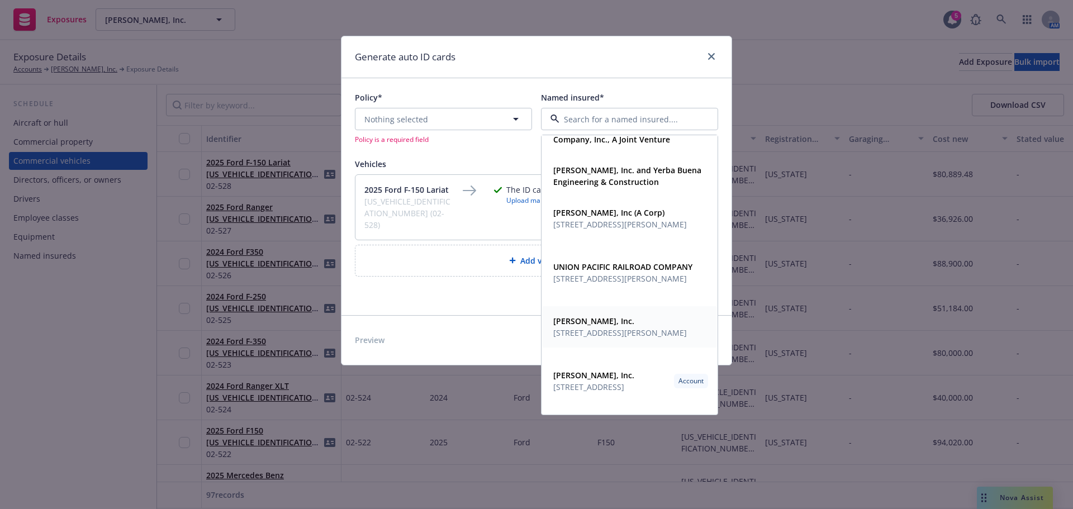
scroll to position [815, 0]
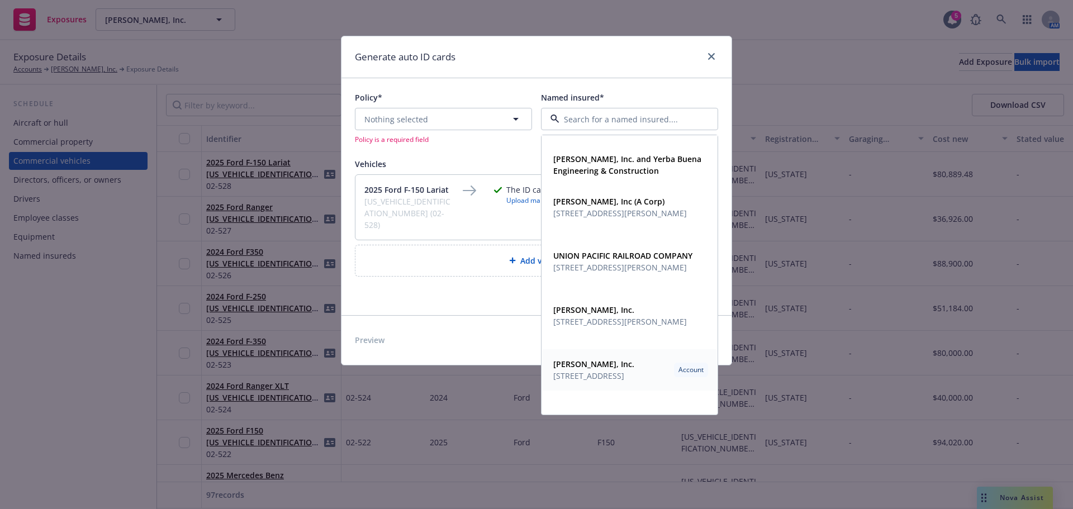
click at [616, 382] on span "1777 Oakland Blvd., Ste. 300, Walnut Creek, CA, 94596, USA" at bounding box center [594, 376] width 81 height 12
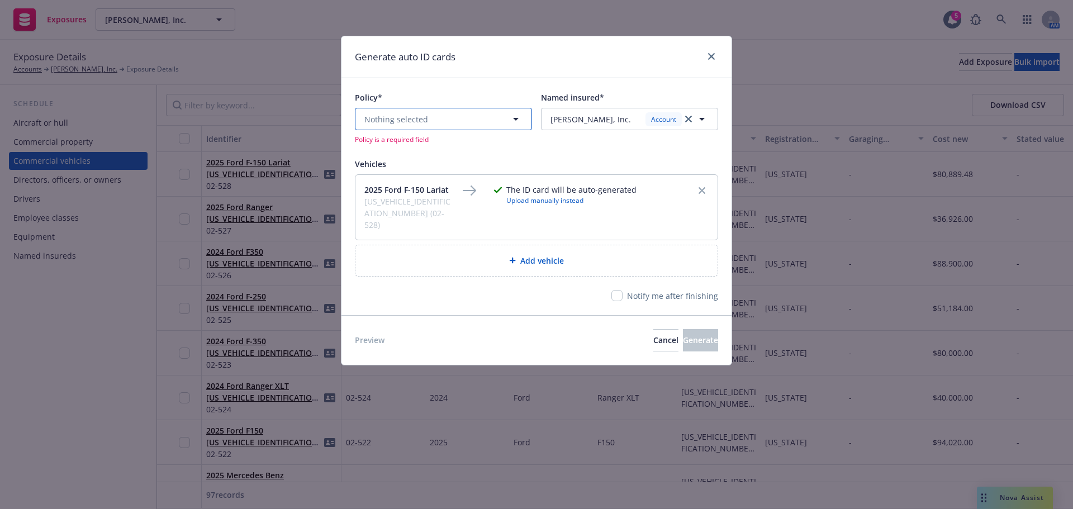
click at [474, 118] on button "Nothing selected" at bounding box center [443, 119] width 177 height 22
type input "auto"
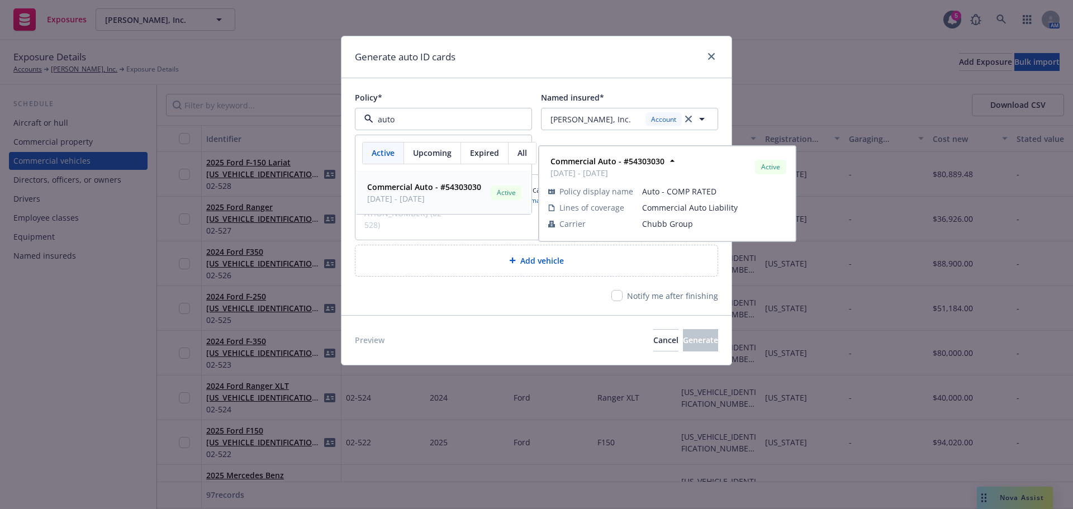
click at [461, 187] on strong "Commercial Auto - #54303030" at bounding box center [424, 187] width 114 height 11
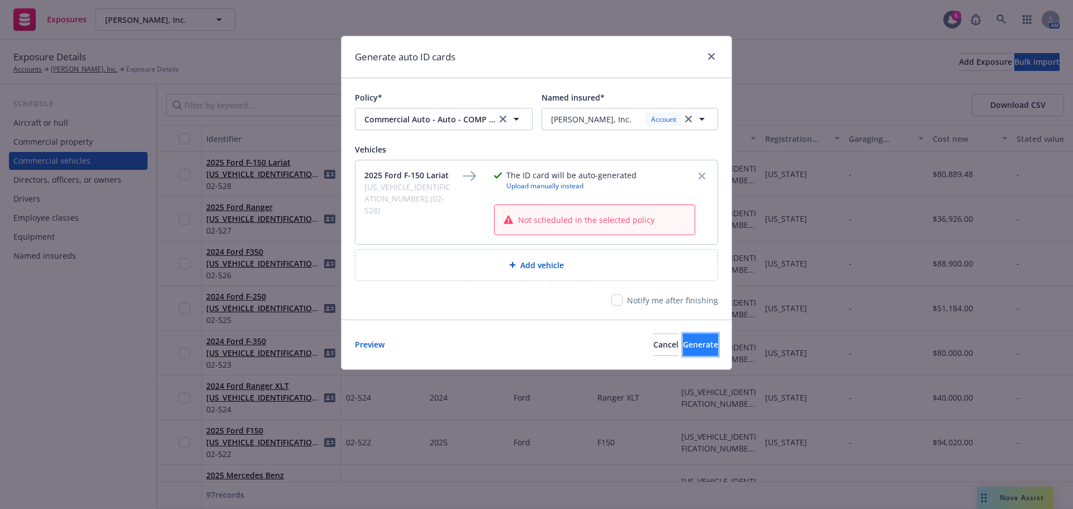
click at [686, 340] on span "Generate" at bounding box center [700, 344] width 35 height 11
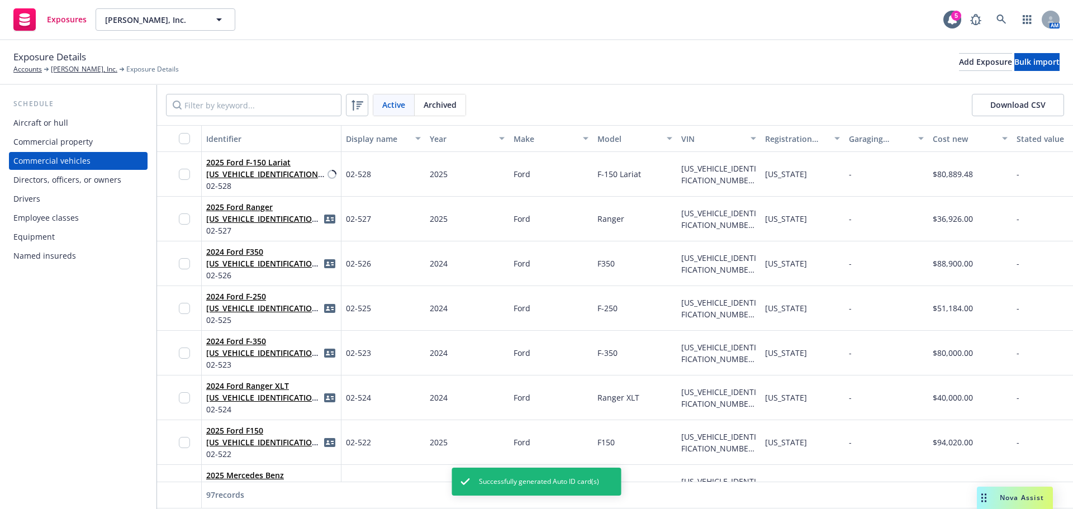
click at [106, 181] on div "Directors, officers, or owners" at bounding box center [67, 180] width 108 height 18
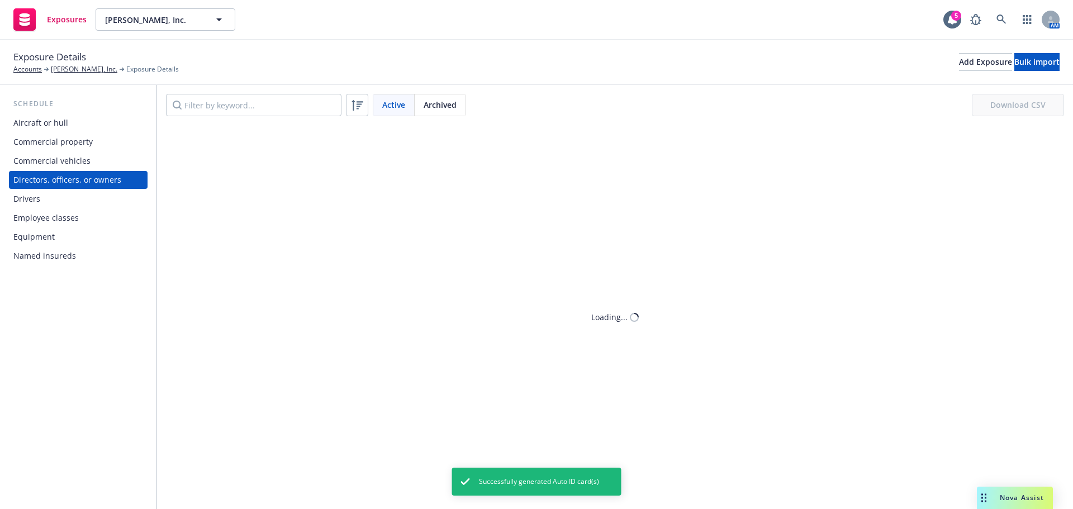
click at [104, 163] on div "Commercial vehicles" at bounding box center [78, 161] width 130 height 18
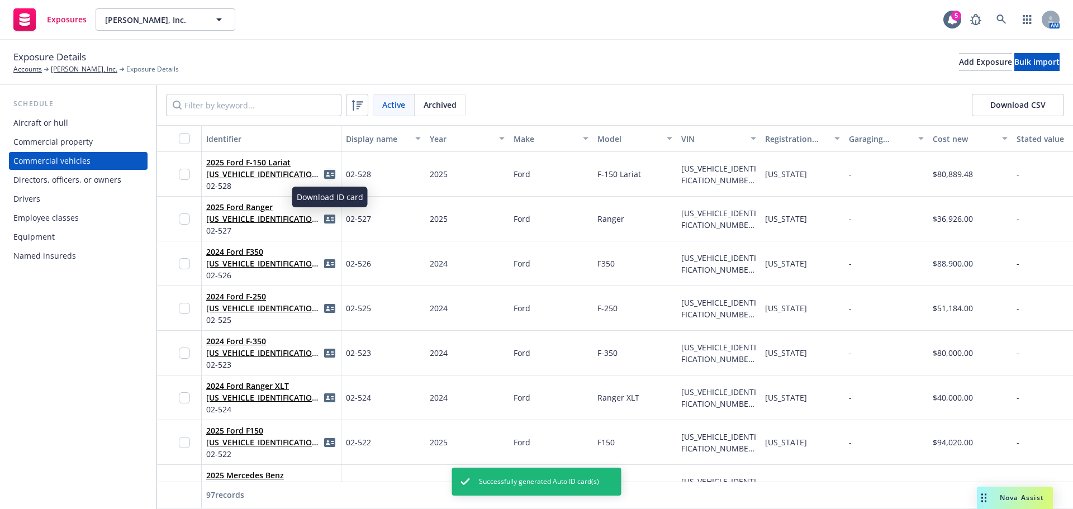
click at [330, 174] on icon "idCard" at bounding box center [329, 174] width 11 height 9
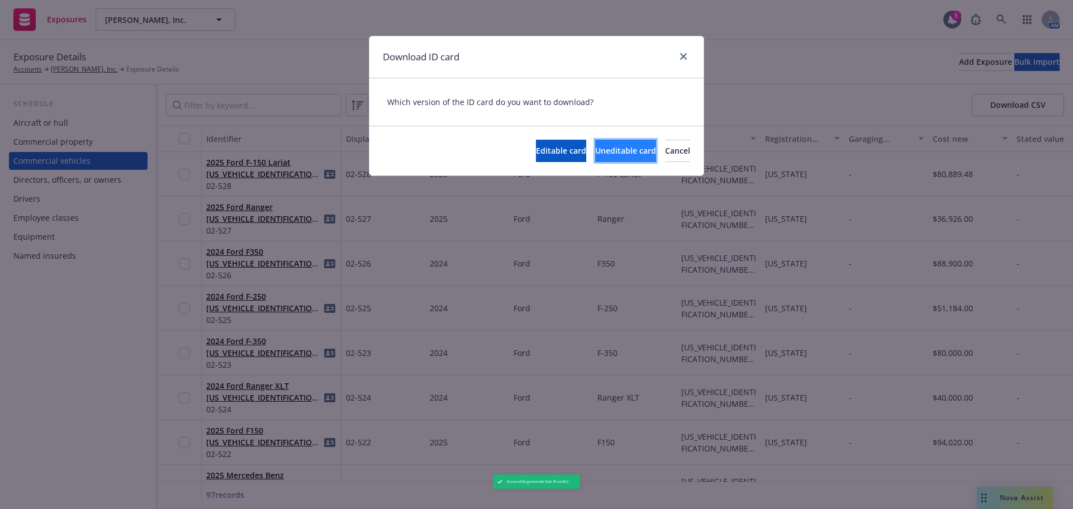
click at [595, 153] on span "Uneditable card" at bounding box center [625, 150] width 61 height 11
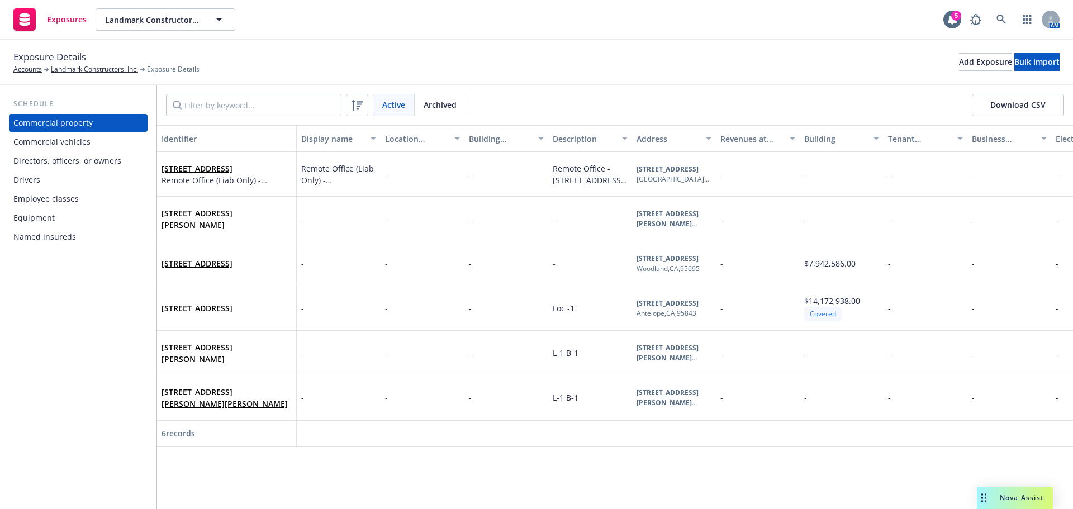
click at [77, 143] on div "Commercial vehicles" at bounding box center [51, 142] width 77 height 18
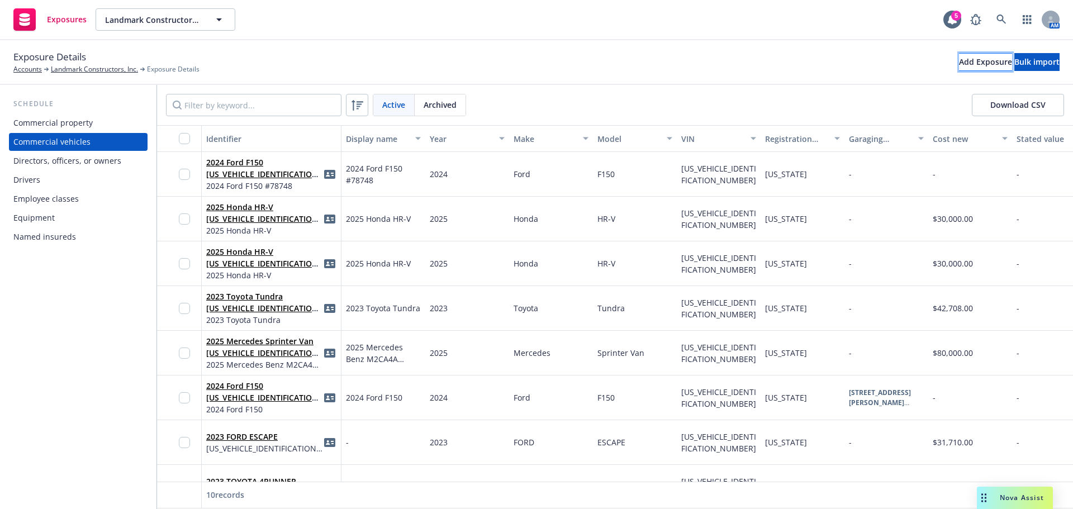
click at [959, 66] on div "Add Exposure" at bounding box center [985, 62] width 53 height 17
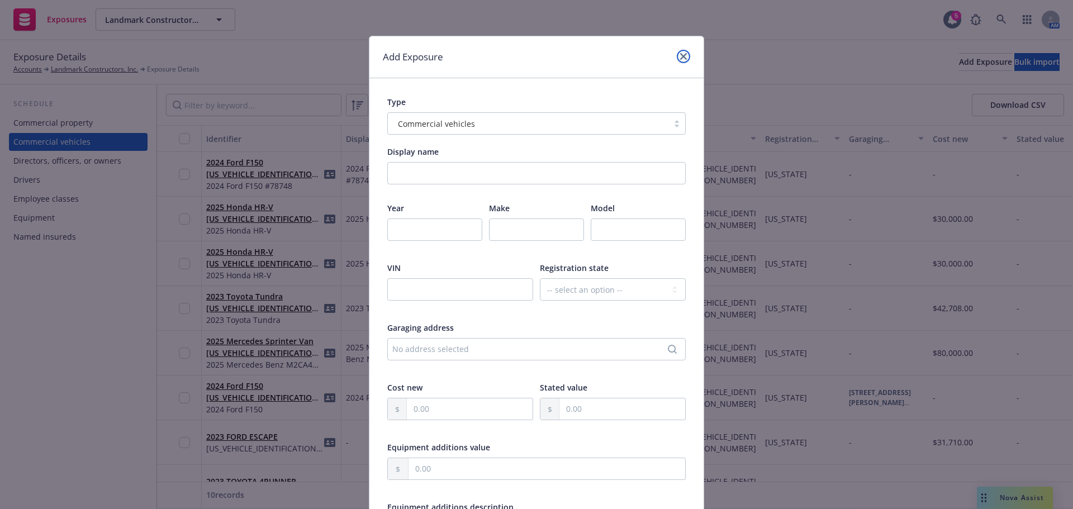
click at [680, 55] on icon "close" at bounding box center [683, 56] width 7 height 7
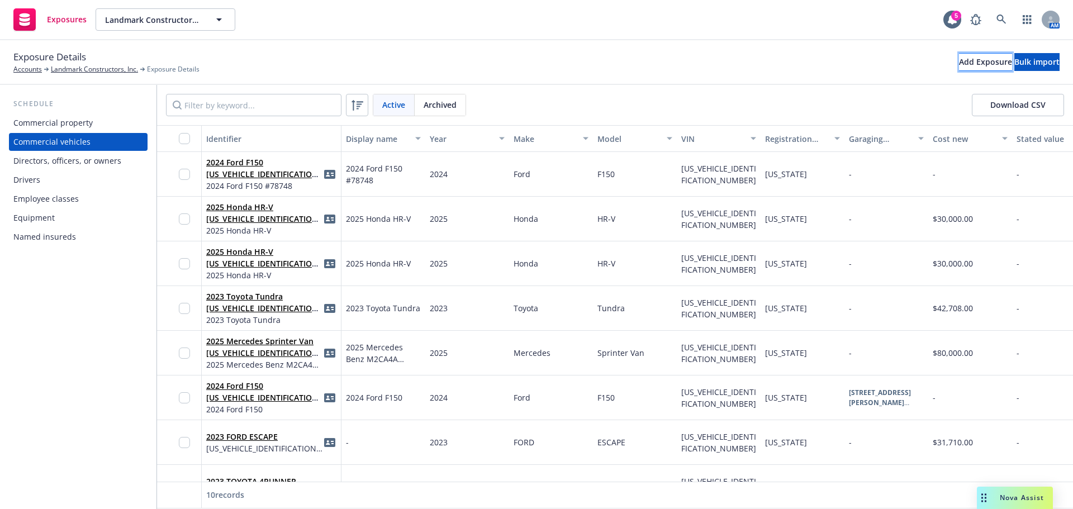
click at [959, 65] on div "Add Exposure" at bounding box center [985, 62] width 53 height 17
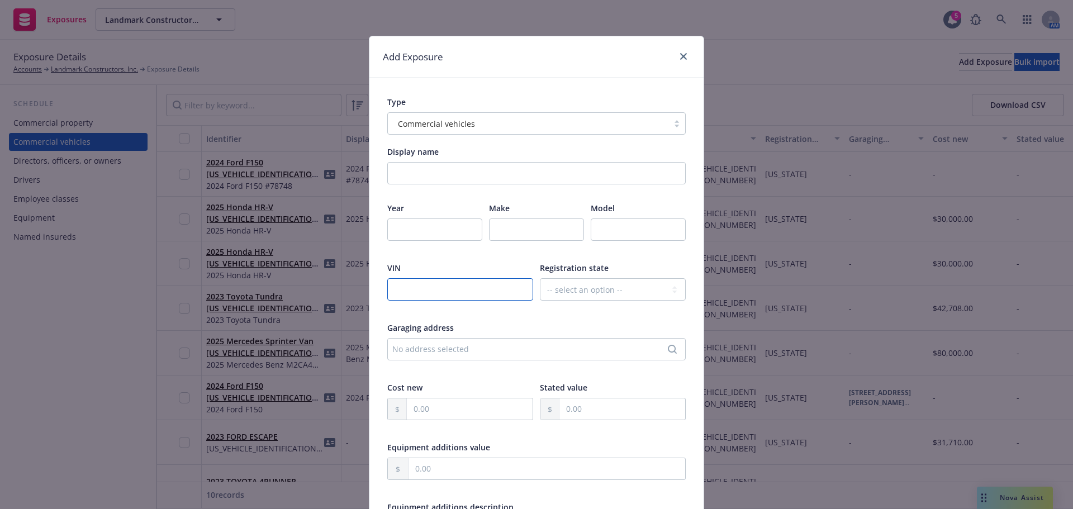
click at [474, 296] on input "text" at bounding box center [460, 289] width 146 height 22
paste input "1FTEW2LP5SKF00638"
type input "1FTEW2LP5SKF00638"
click at [639, 164] on input "Display name" at bounding box center [536, 173] width 299 height 22
paste input "2025 Ford 150 STX"
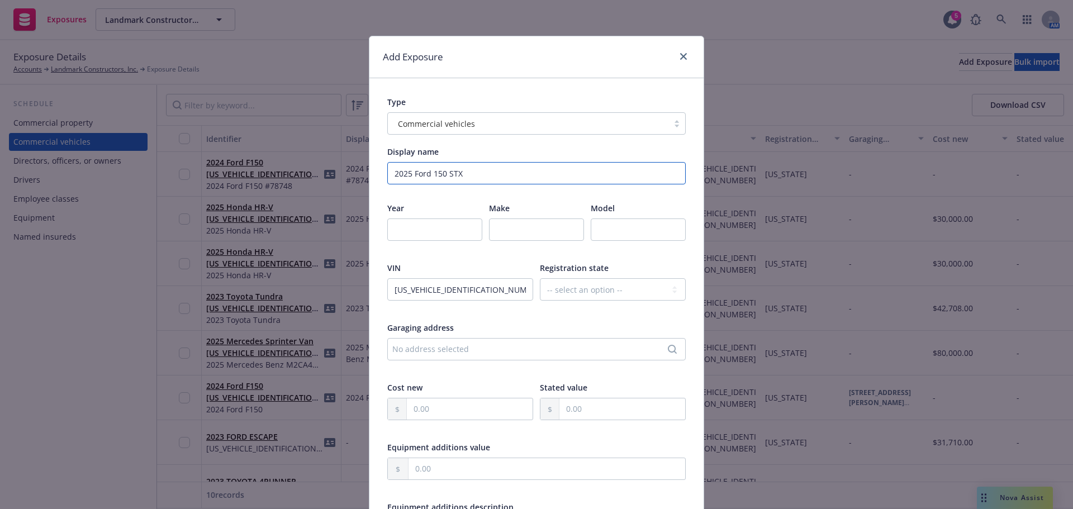
type input "2025 Ford 150 STX"
click at [447, 232] on input "number" at bounding box center [434, 230] width 95 height 22
type input "2025"
click at [519, 233] on input "text" at bounding box center [536, 230] width 95 height 22
type input "Ford"
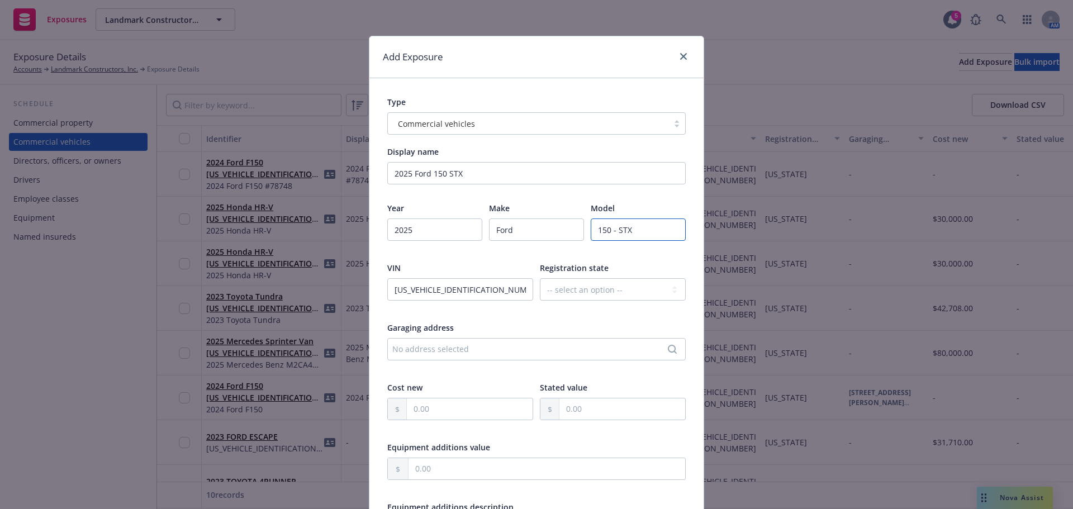
type input "150 - STX"
click at [619, 287] on select "-- select an option -- Alaska Alabama Arkansas American Samoa Arizona Californi…" at bounding box center [613, 289] width 146 height 22
select select "CA"
click at [540, 278] on select "-- select an option -- Alaska Alabama Arkansas American Samoa Arizona Californi…" at bounding box center [613, 289] width 146 height 22
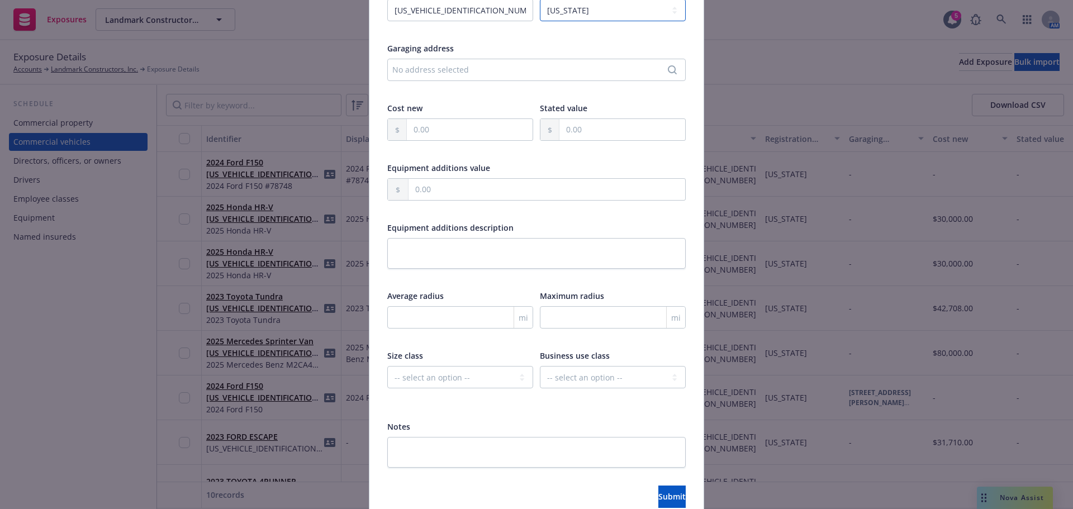
scroll to position [333, 0]
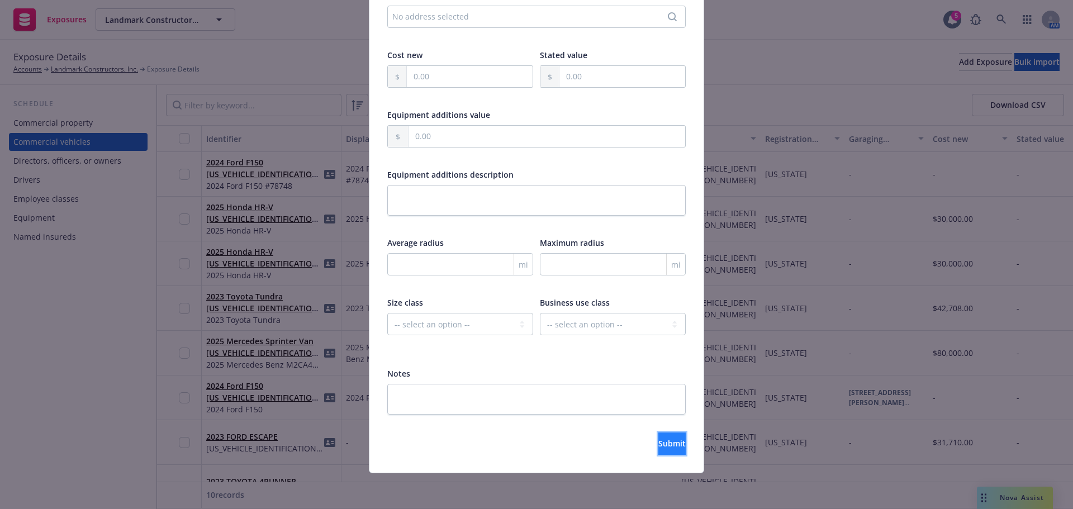
click at [659, 446] on span "Submit" at bounding box center [672, 443] width 27 height 11
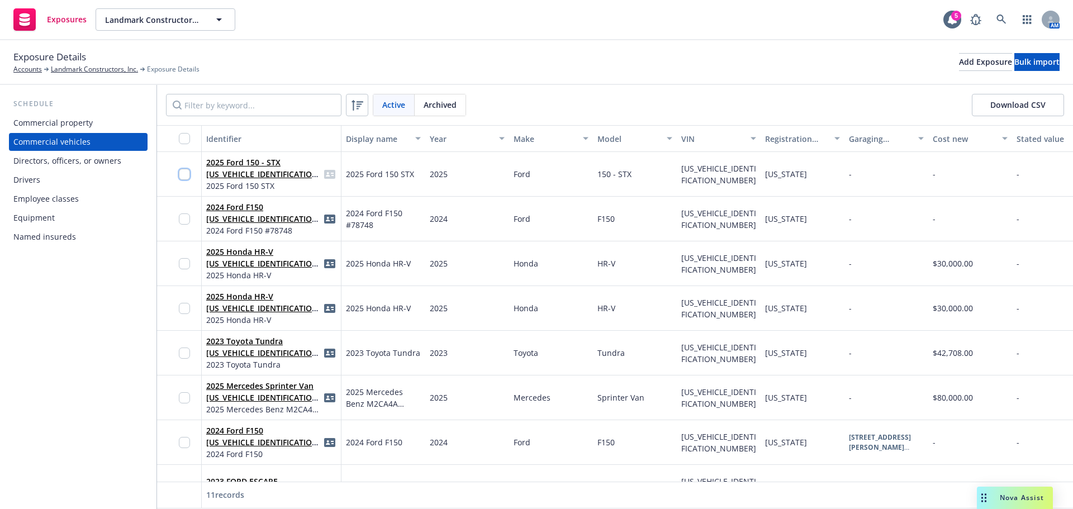
click at [186, 171] on input "checkbox" at bounding box center [184, 174] width 11 height 11
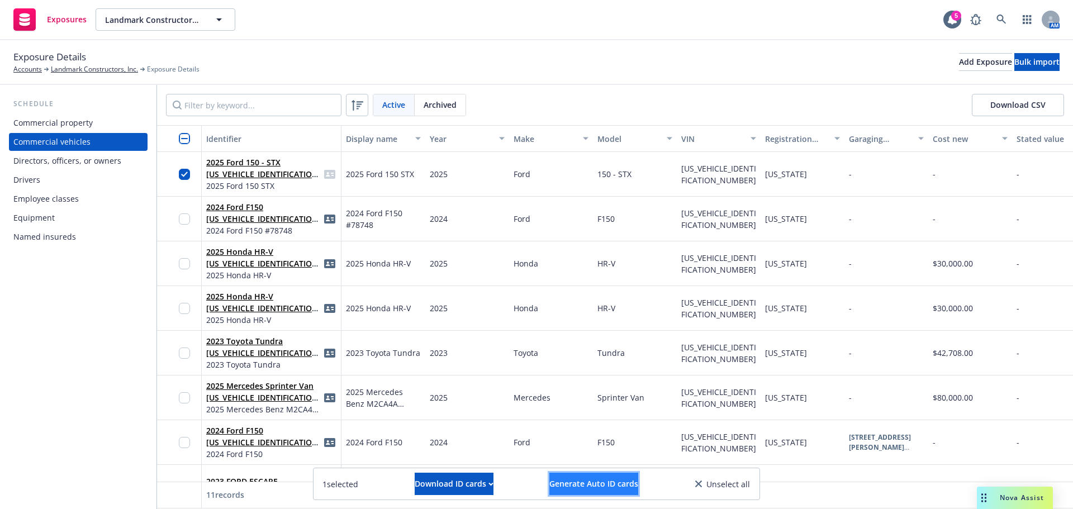
click at [576, 480] on span "Generate Auto ID cards" at bounding box center [594, 484] width 89 height 11
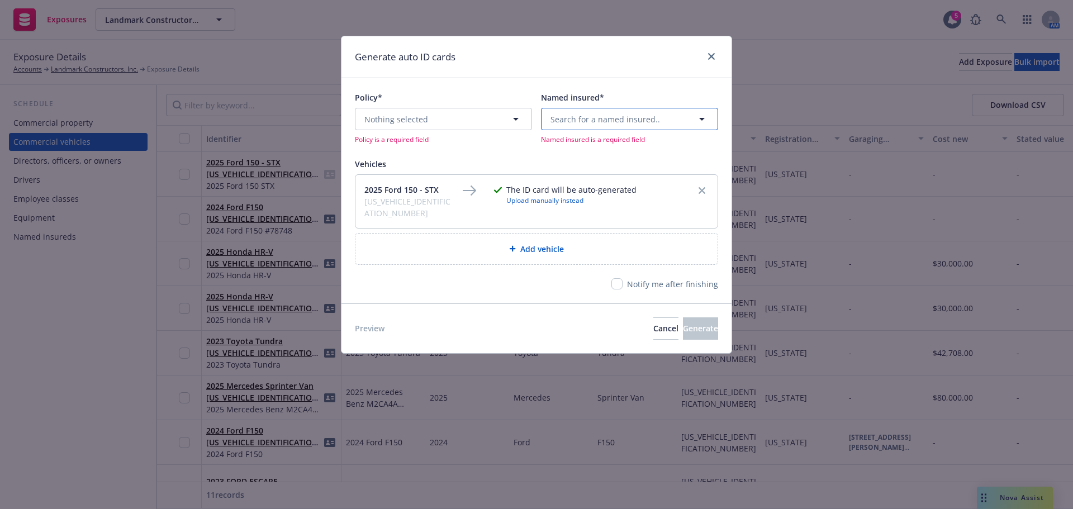
click at [590, 116] on span "Search for a named insured.." at bounding box center [606, 119] width 110 height 12
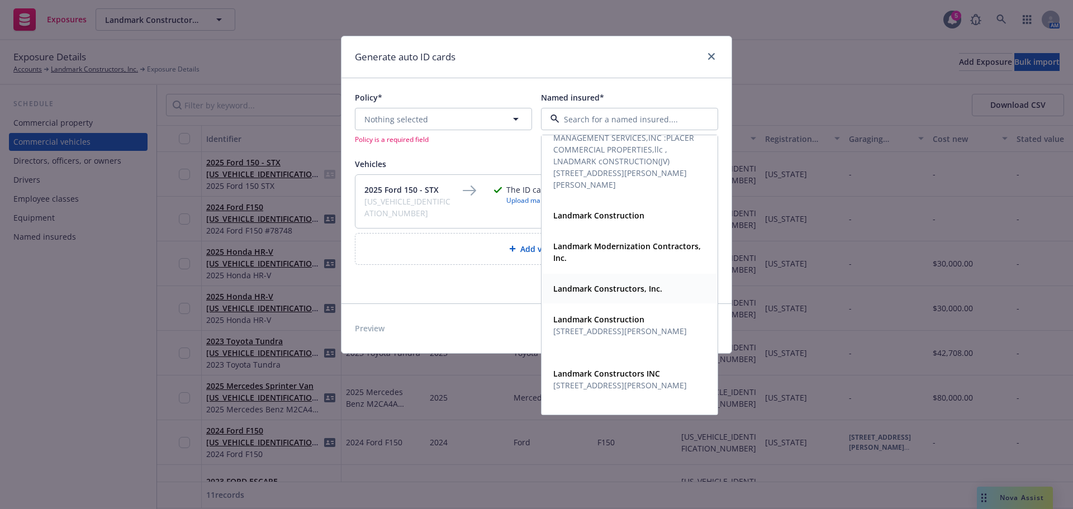
scroll to position [197, 0]
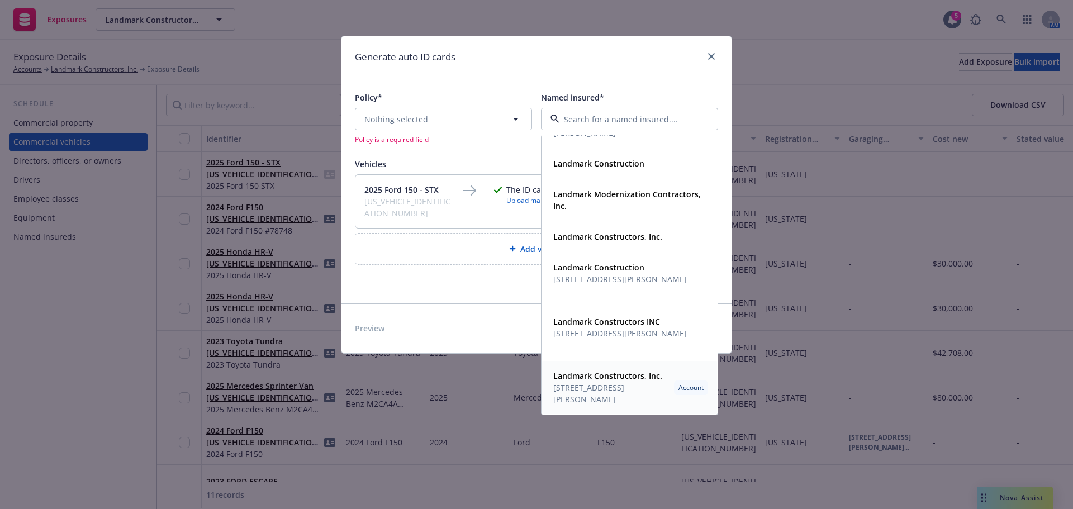
click at [616, 377] on strong "Landmark Constructors, Inc." at bounding box center [608, 376] width 109 height 11
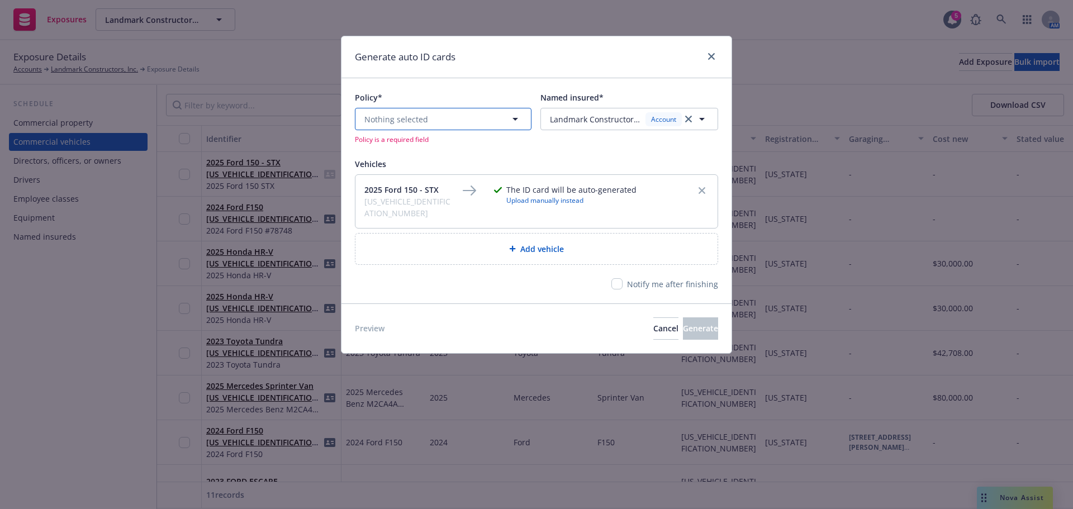
click at [461, 122] on button "Nothing selected" at bounding box center [443, 119] width 177 height 22
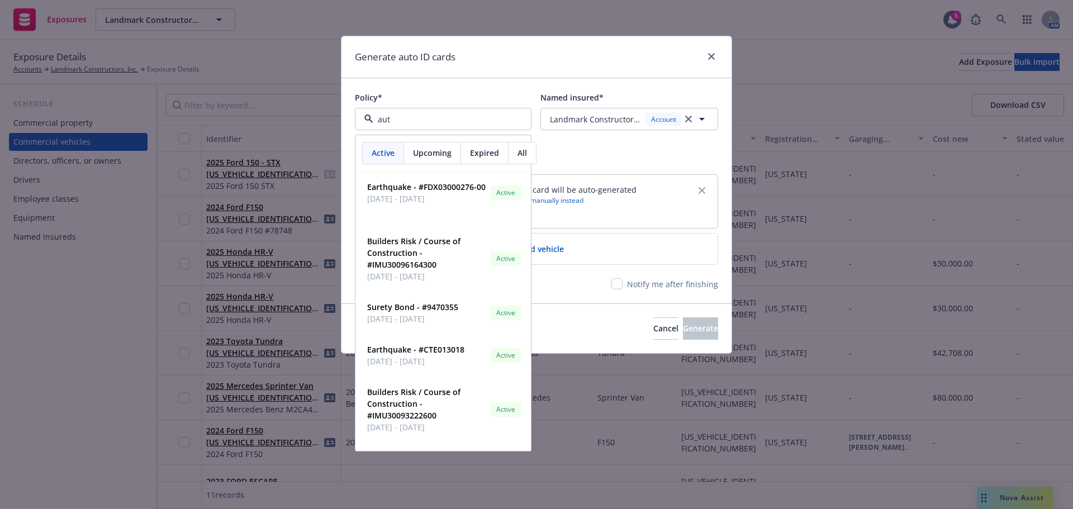
type input "auto"
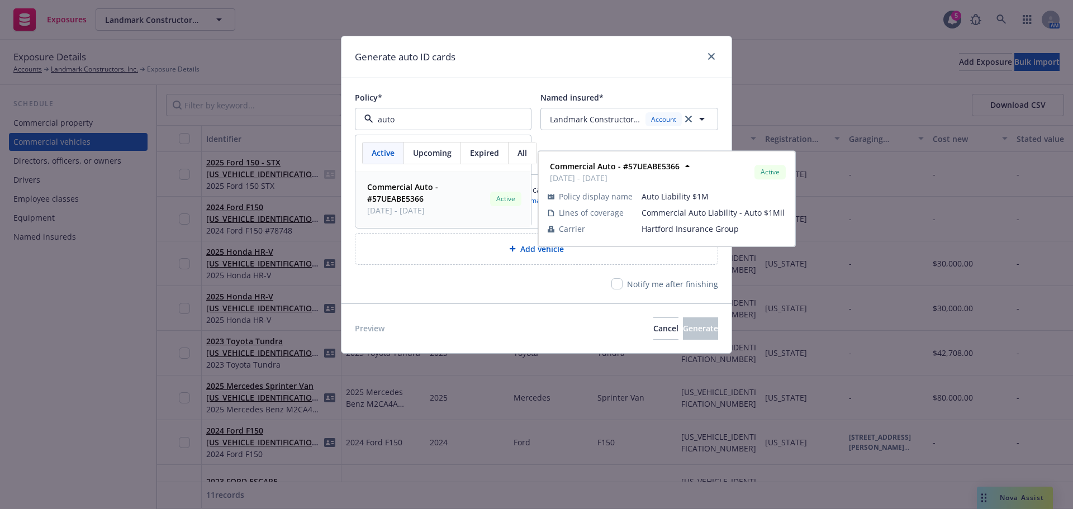
click at [469, 187] on span "Commercial Auto - #57UEABE5366" at bounding box center [426, 192] width 119 height 23
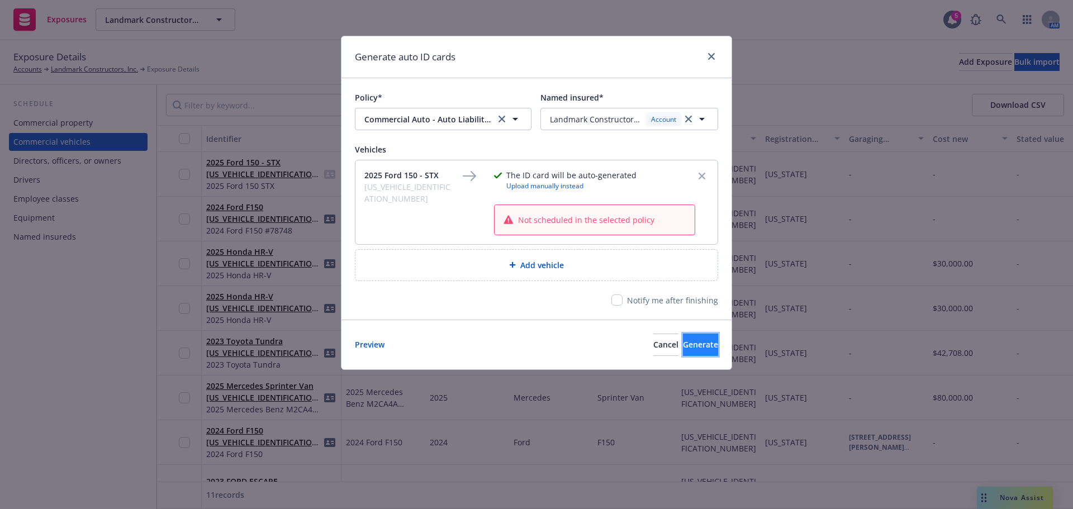
click at [683, 340] on span "Generate" at bounding box center [700, 344] width 35 height 11
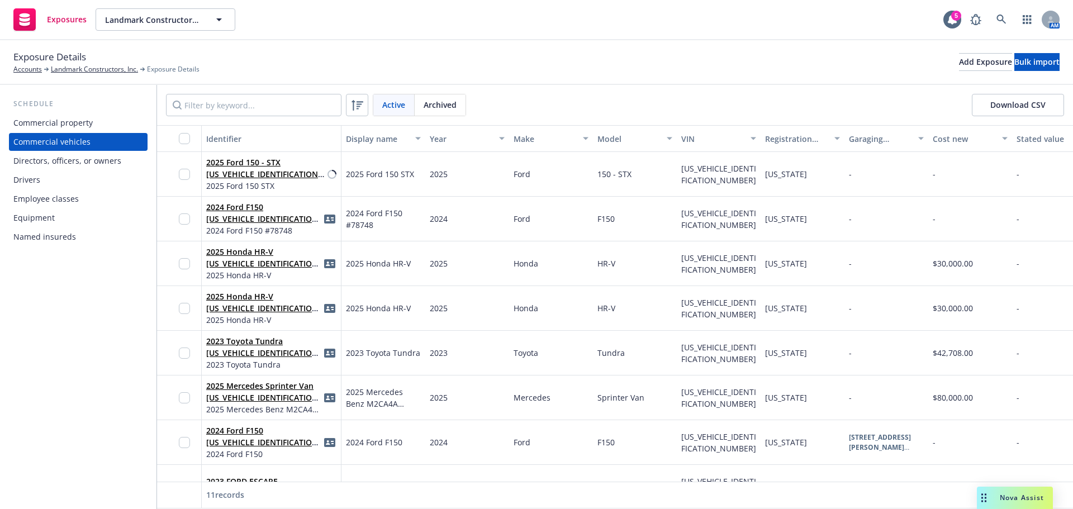
click at [58, 168] on div "Directors, officers, or owners" at bounding box center [67, 161] width 108 height 18
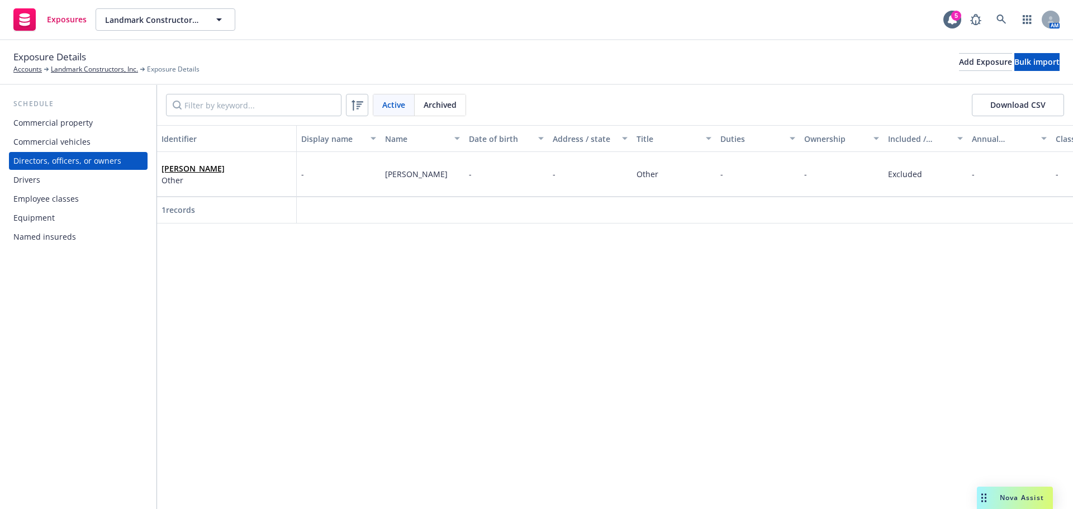
click at [69, 146] on div "Commercial vehicles" at bounding box center [51, 142] width 77 height 18
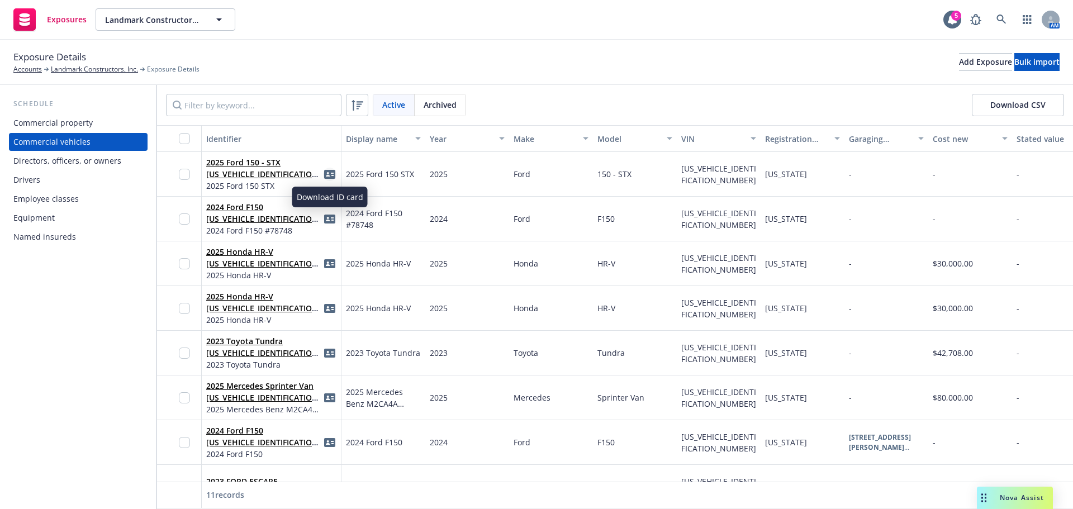
click at [330, 170] on icon "idCard" at bounding box center [329, 174] width 11 height 9
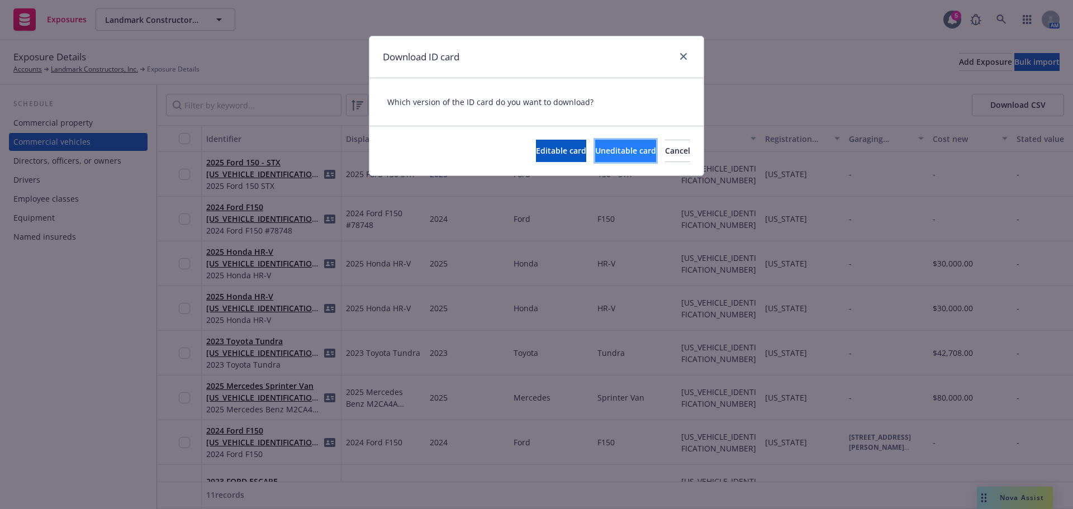
click at [595, 144] on button "Uneditable card" at bounding box center [625, 151] width 61 height 22
